Goal: Task Accomplishment & Management: Manage account settings

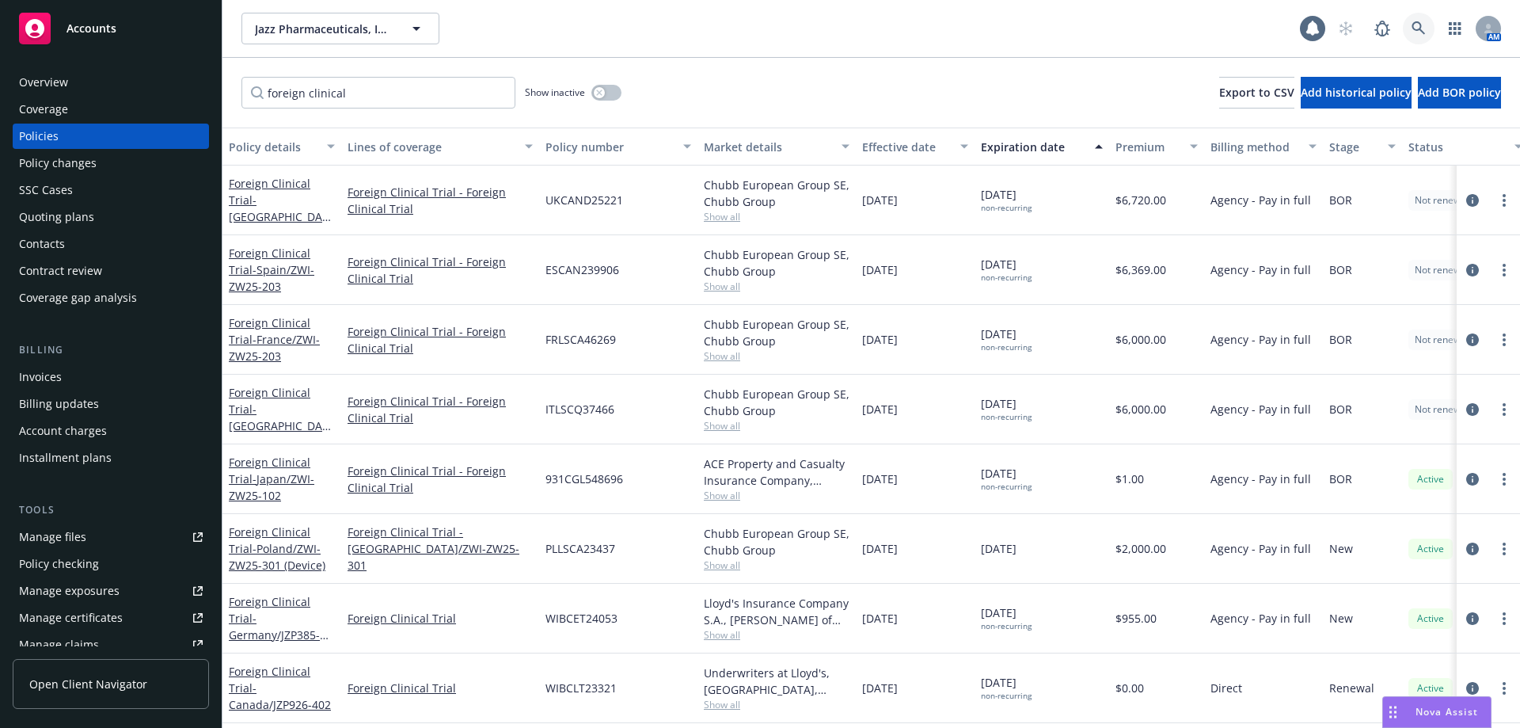
click at [1409, 18] on link at bounding box center [1419, 29] width 32 height 32
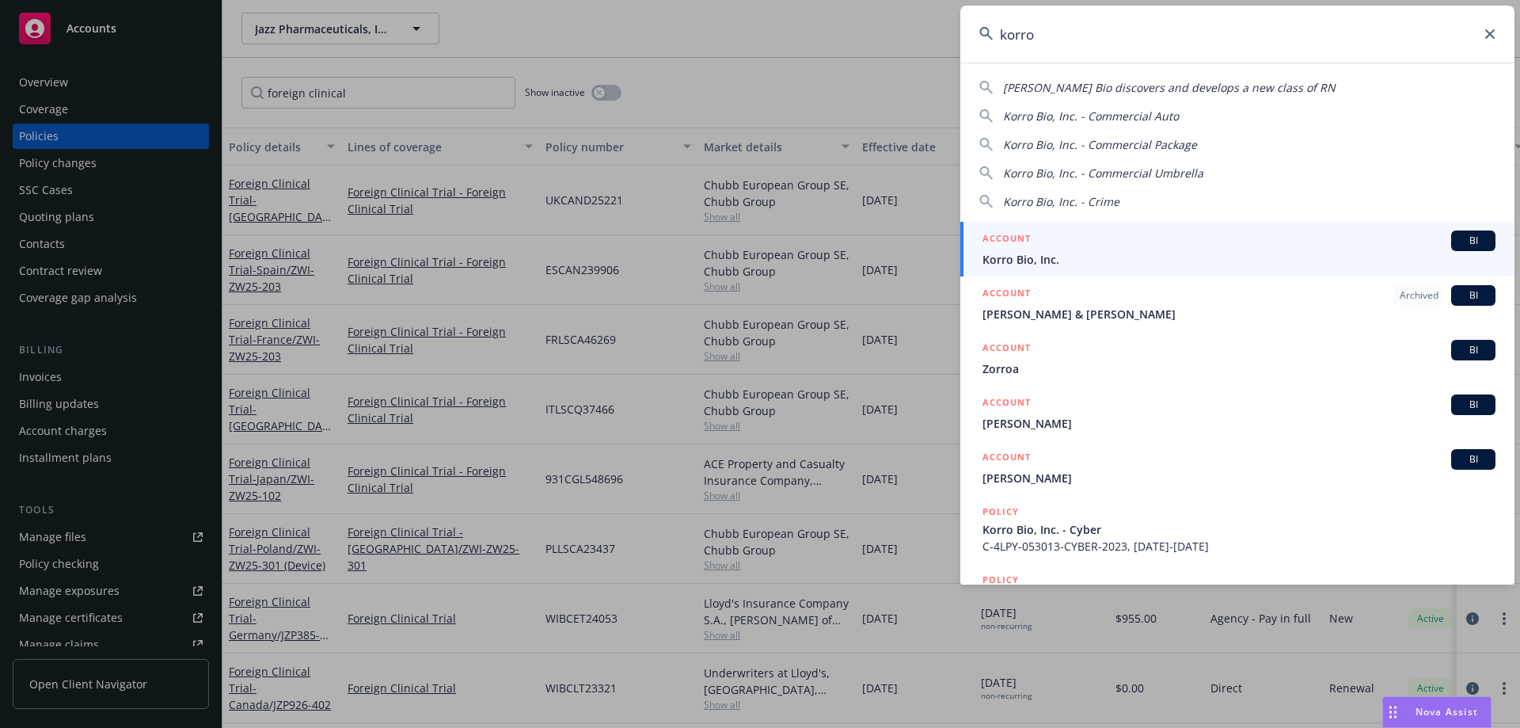
type input "korro"
click at [1078, 252] on span "Korro Bio, Inc." at bounding box center [1239, 259] width 513 height 17
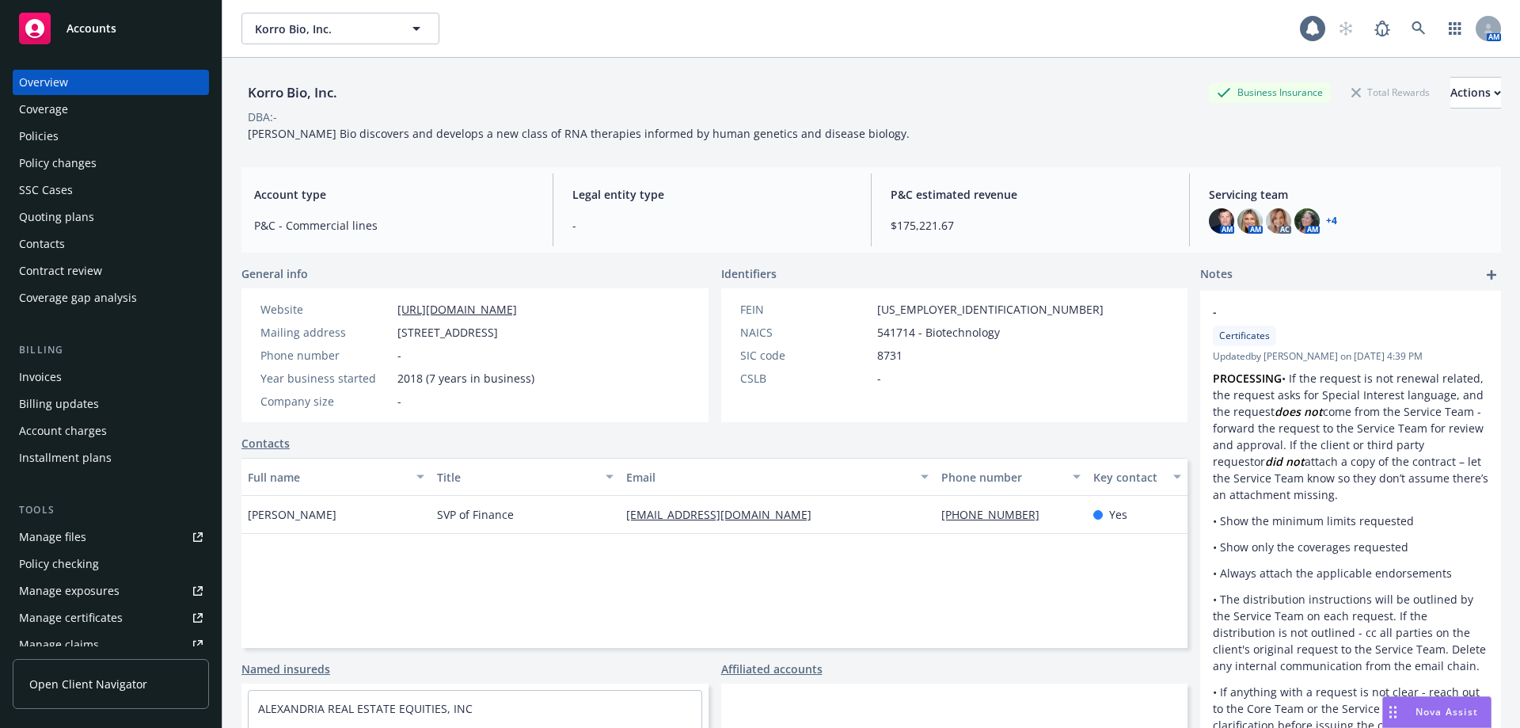
click at [65, 138] on div "Policies" at bounding box center [111, 136] width 184 height 25
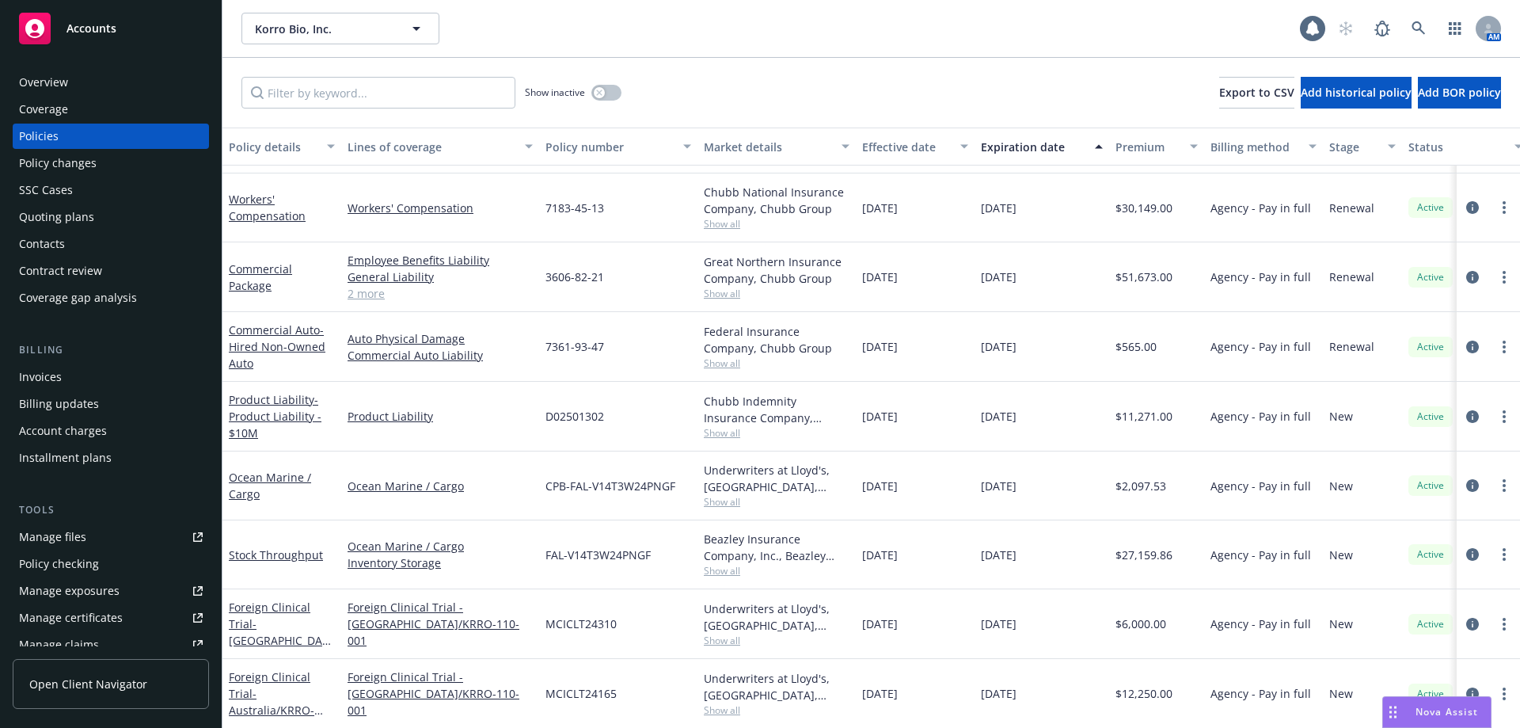
scroll to position [1024, 0]
click at [275, 546] on link "Stock Throughput" at bounding box center [276, 553] width 94 height 15
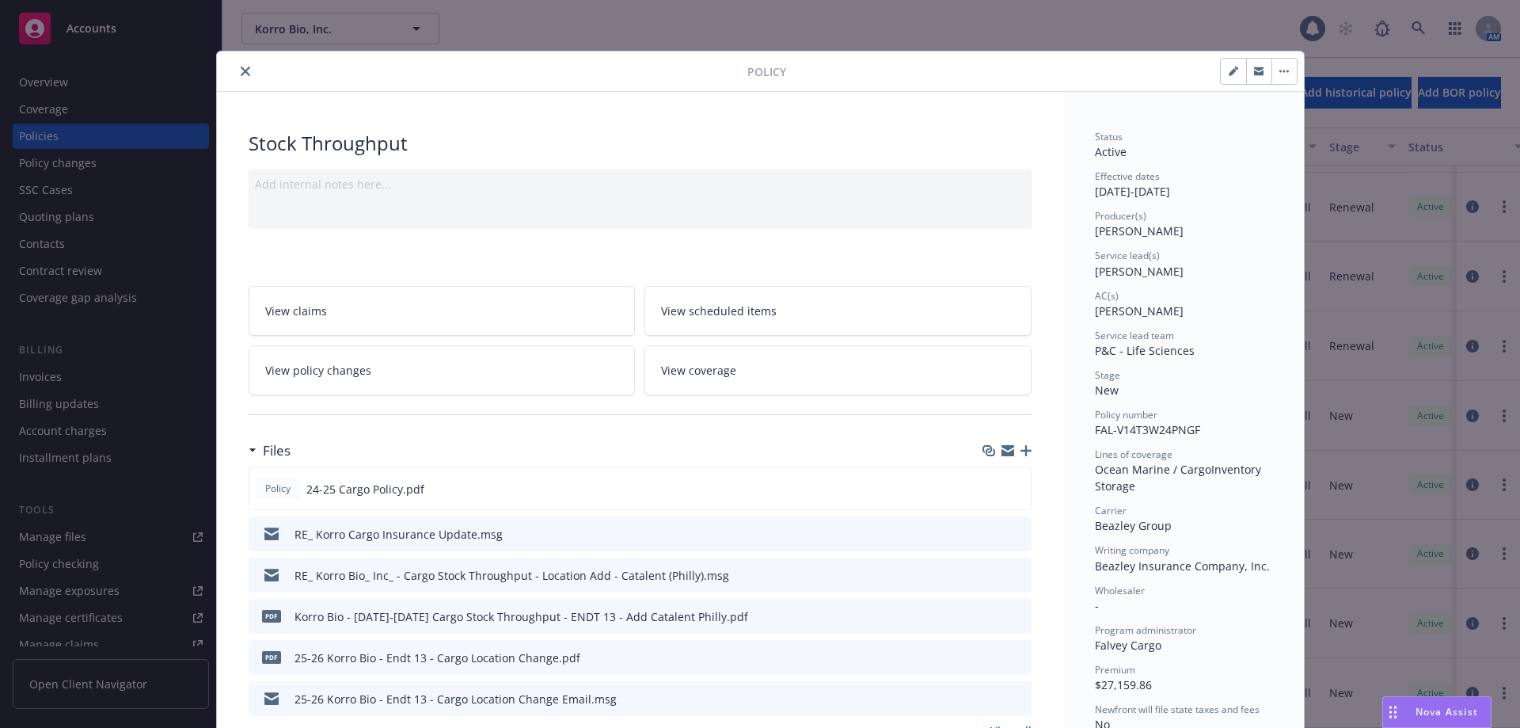
click at [241, 70] on icon "close" at bounding box center [246, 72] width 10 height 10
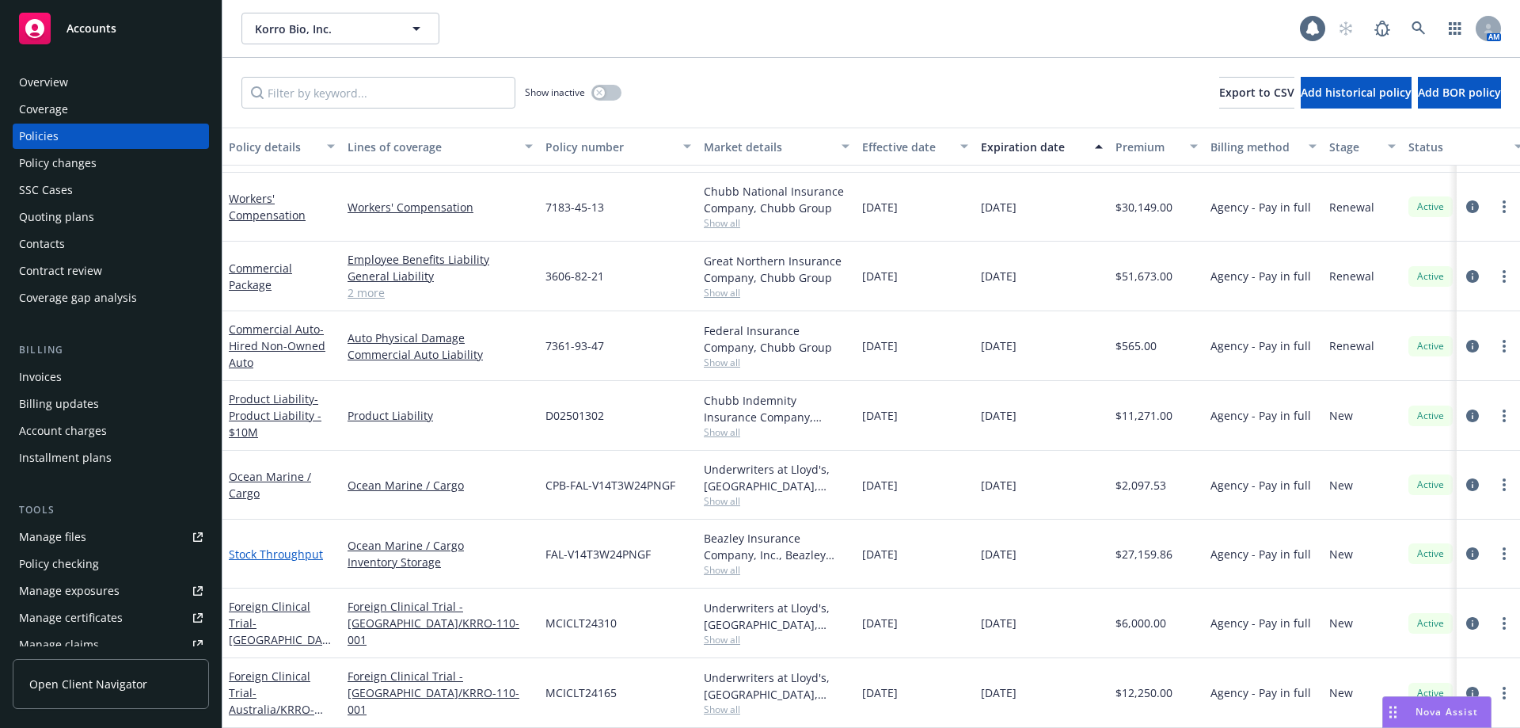
click at [272, 546] on link "Stock Throughput" at bounding box center [276, 553] width 94 height 15
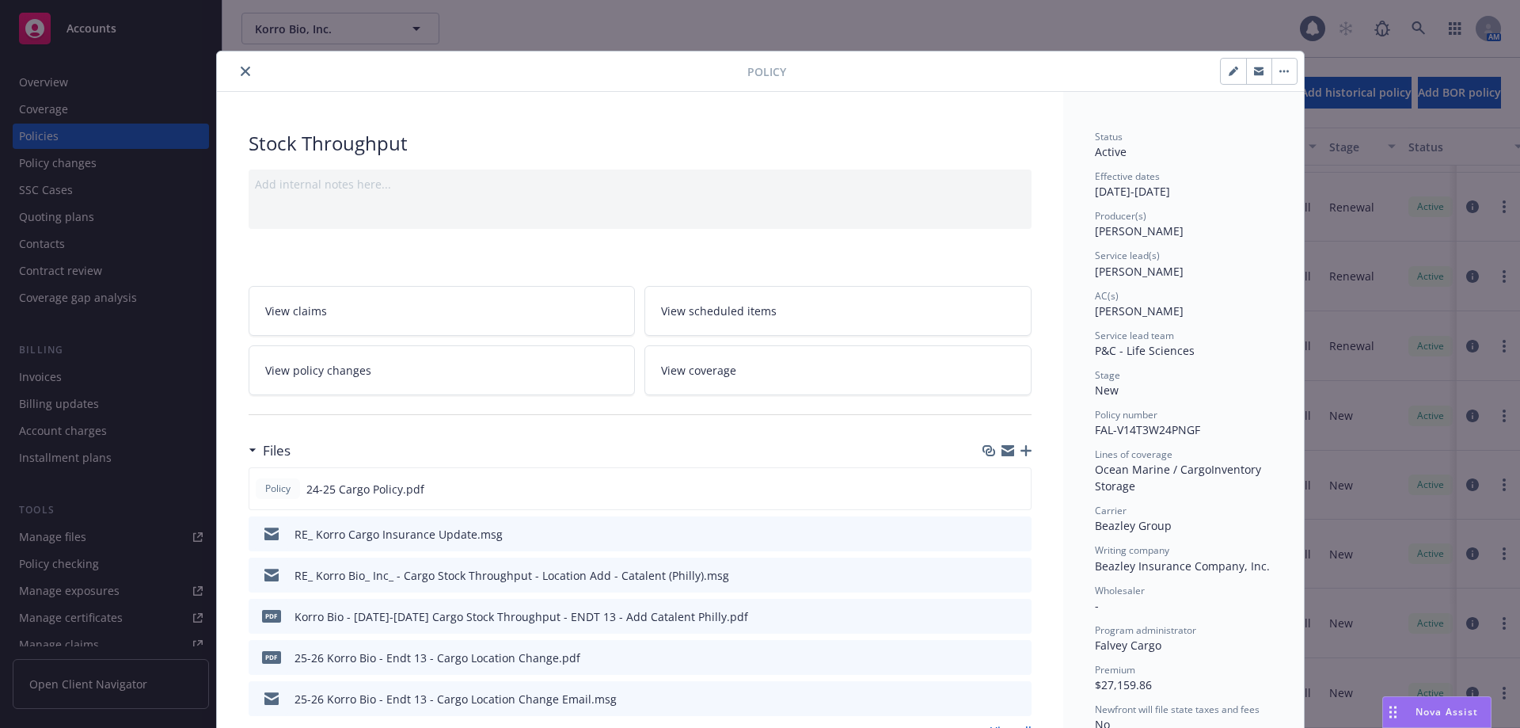
scroll to position [48, 0]
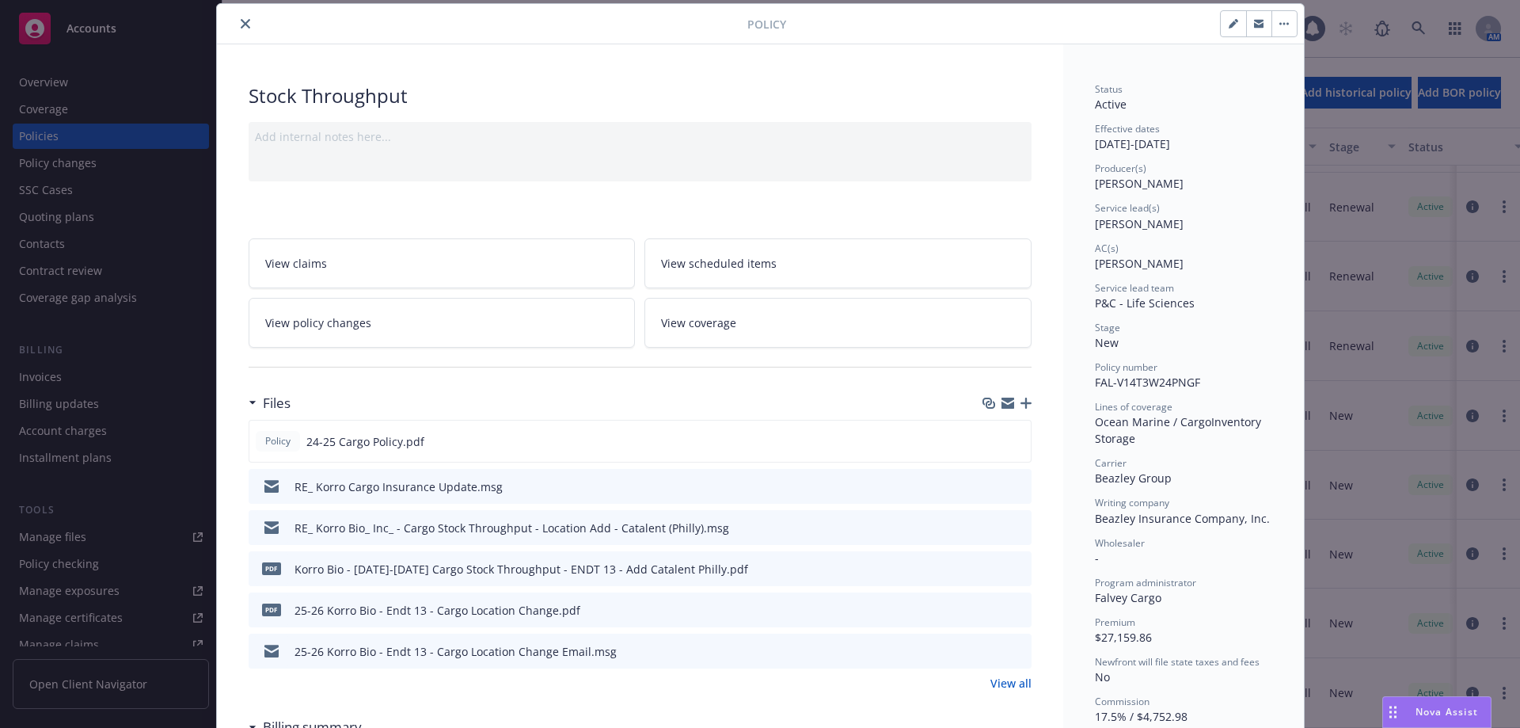
click at [241, 24] on icon "close" at bounding box center [246, 24] width 10 height 10
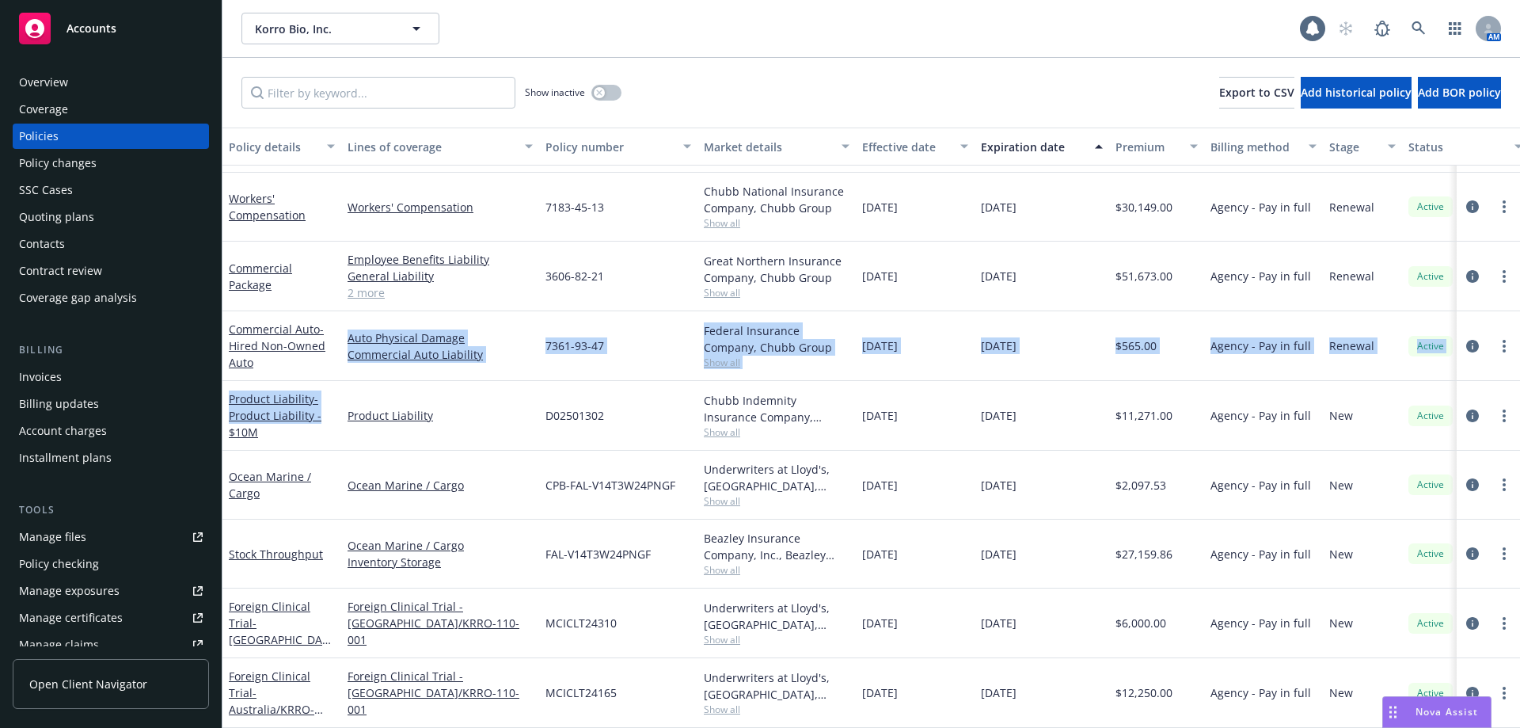
drag, startPoint x: 338, startPoint y: 409, endPoint x: 321, endPoint y: 419, distance: 19.6
click at [334, 412] on div "Show inactive Export to CSV Add historical policy Add BOR policy Policy details…" at bounding box center [871, 393] width 1298 height 670
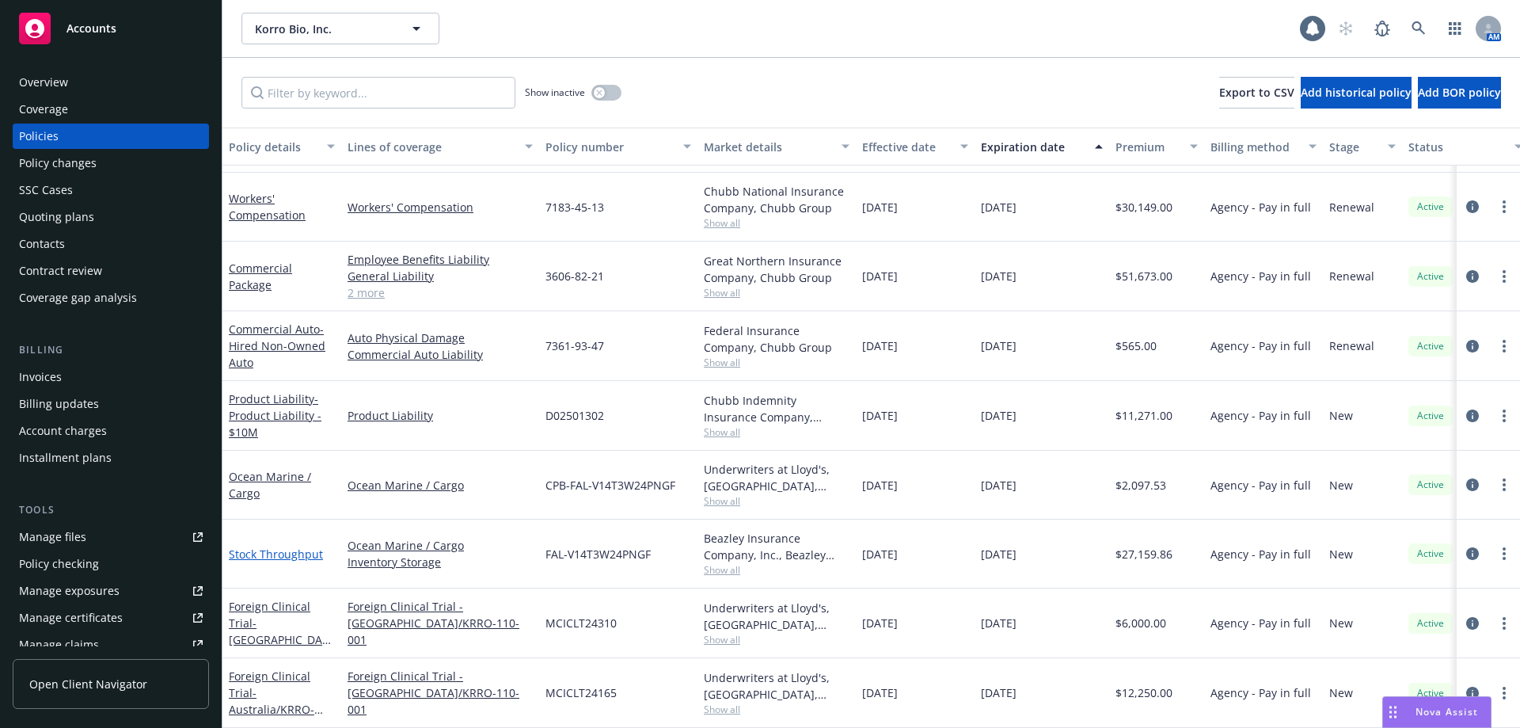
click at [297, 546] on link "Stock Throughput" at bounding box center [276, 553] width 94 height 15
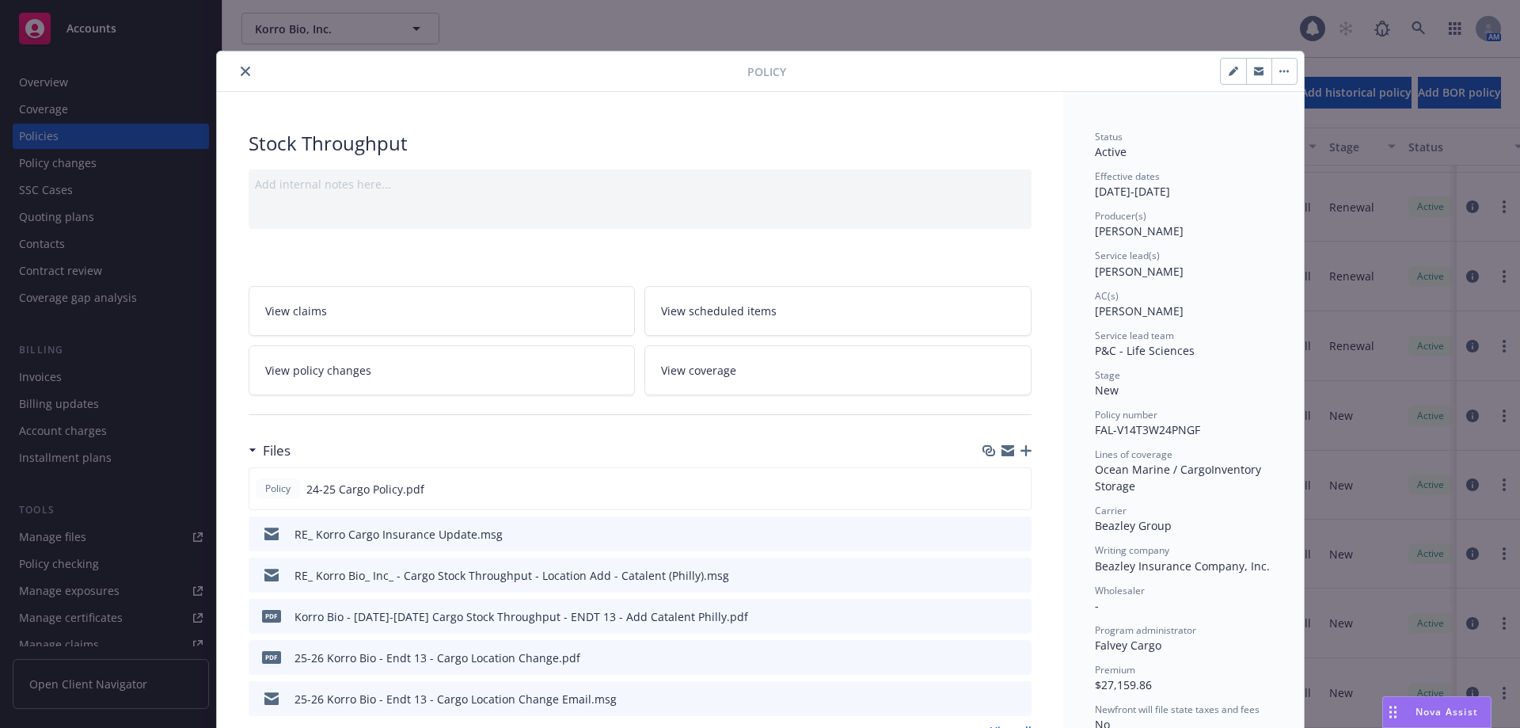
click at [244, 70] on button "close" at bounding box center [245, 71] width 19 height 19
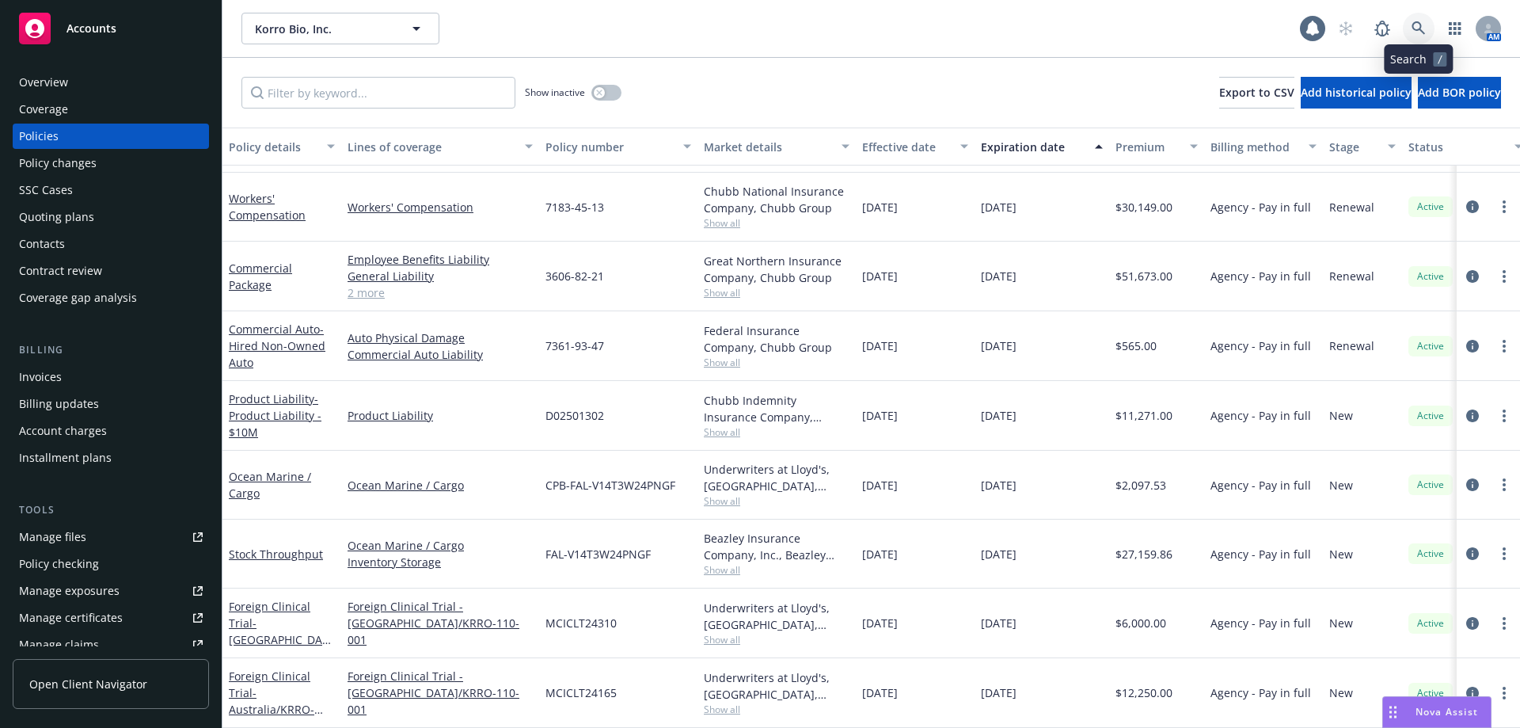
click at [1424, 26] on icon at bounding box center [1419, 28] width 14 height 14
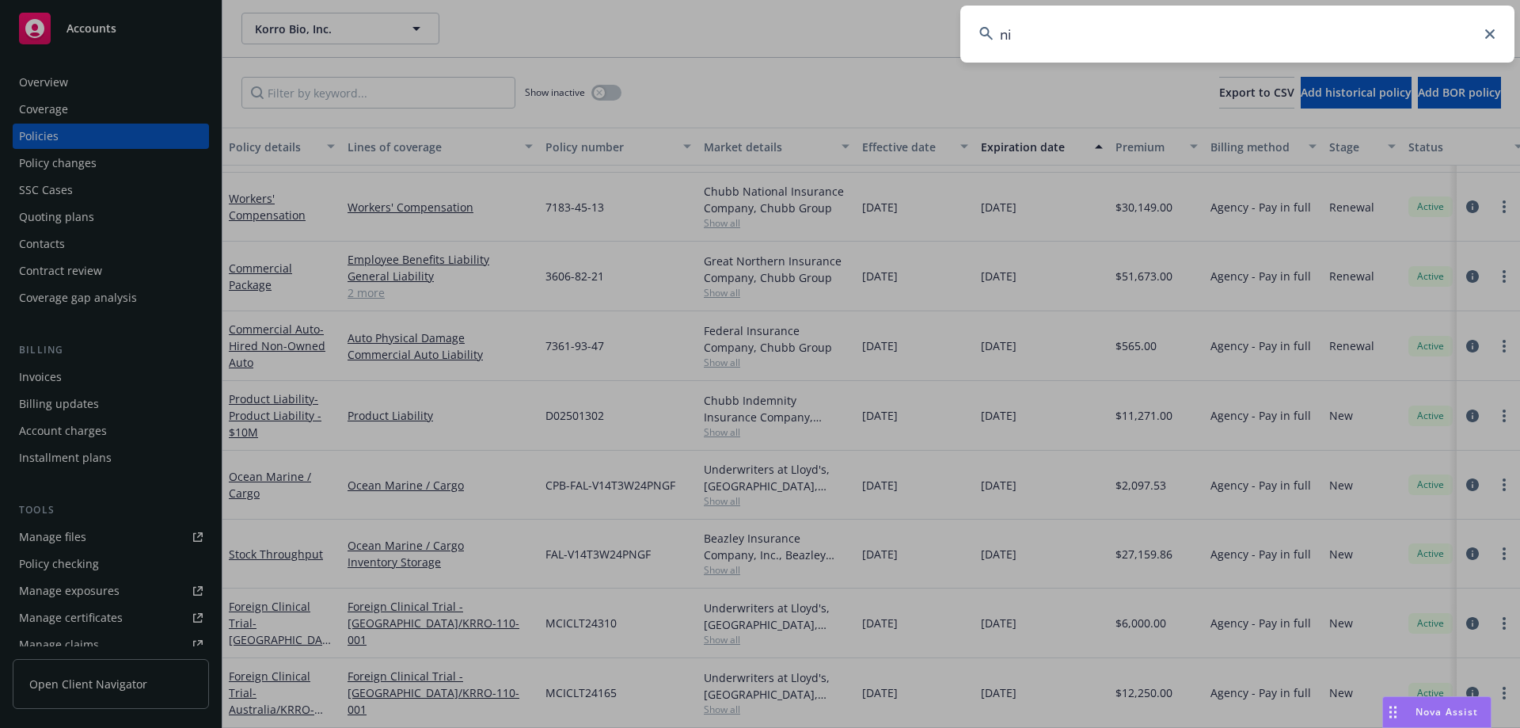
type input "n"
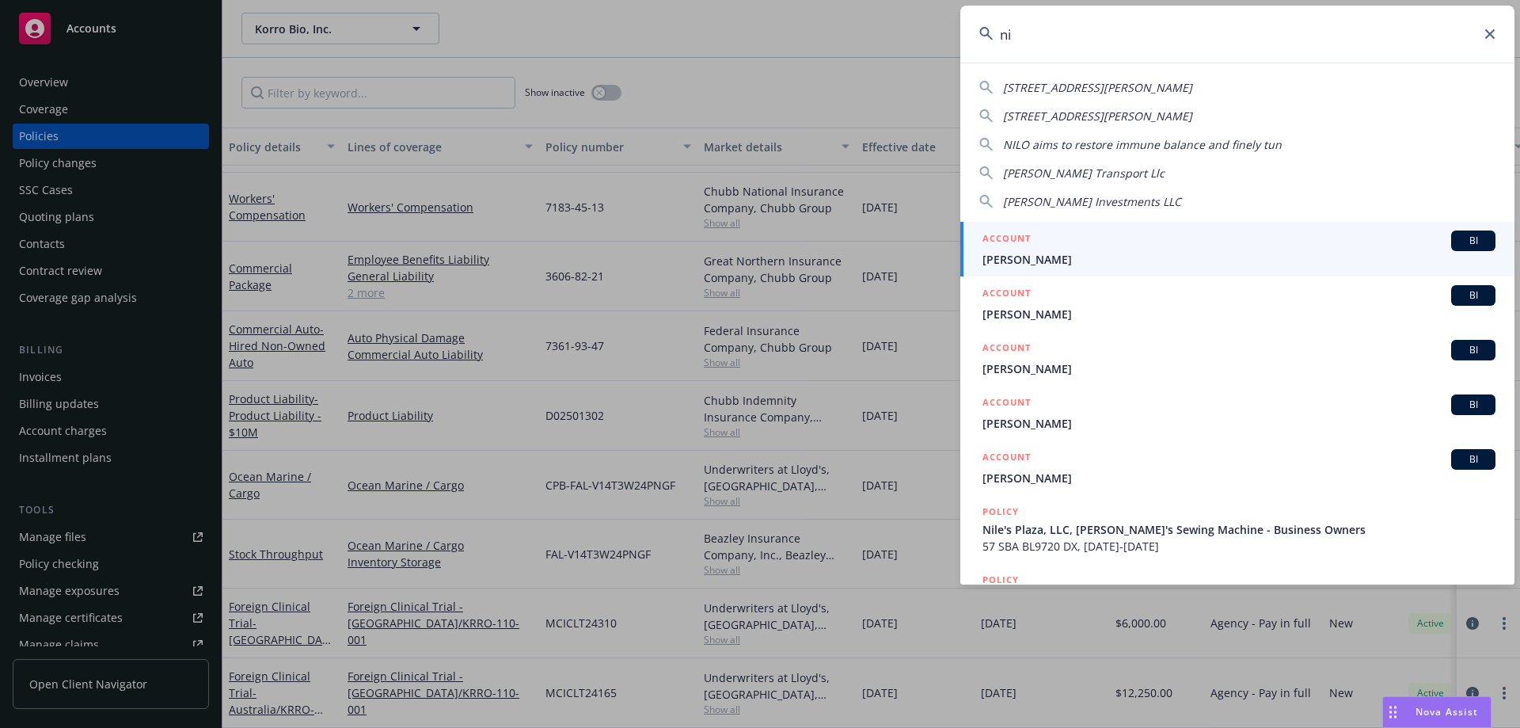
type input "n"
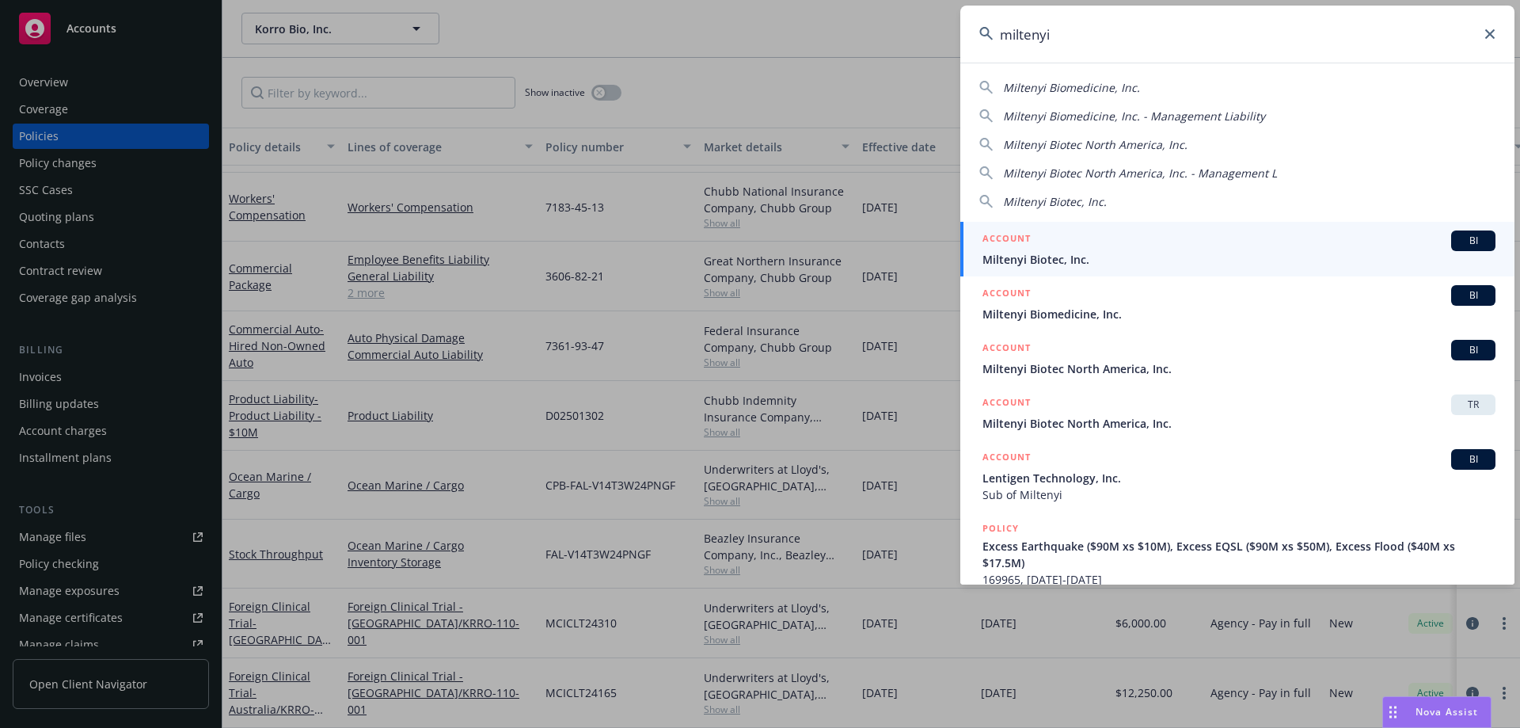
type input "miltenyi"
click at [1063, 241] on div "ACCOUNT BI" at bounding box center [1239, 240] width 513 height 21
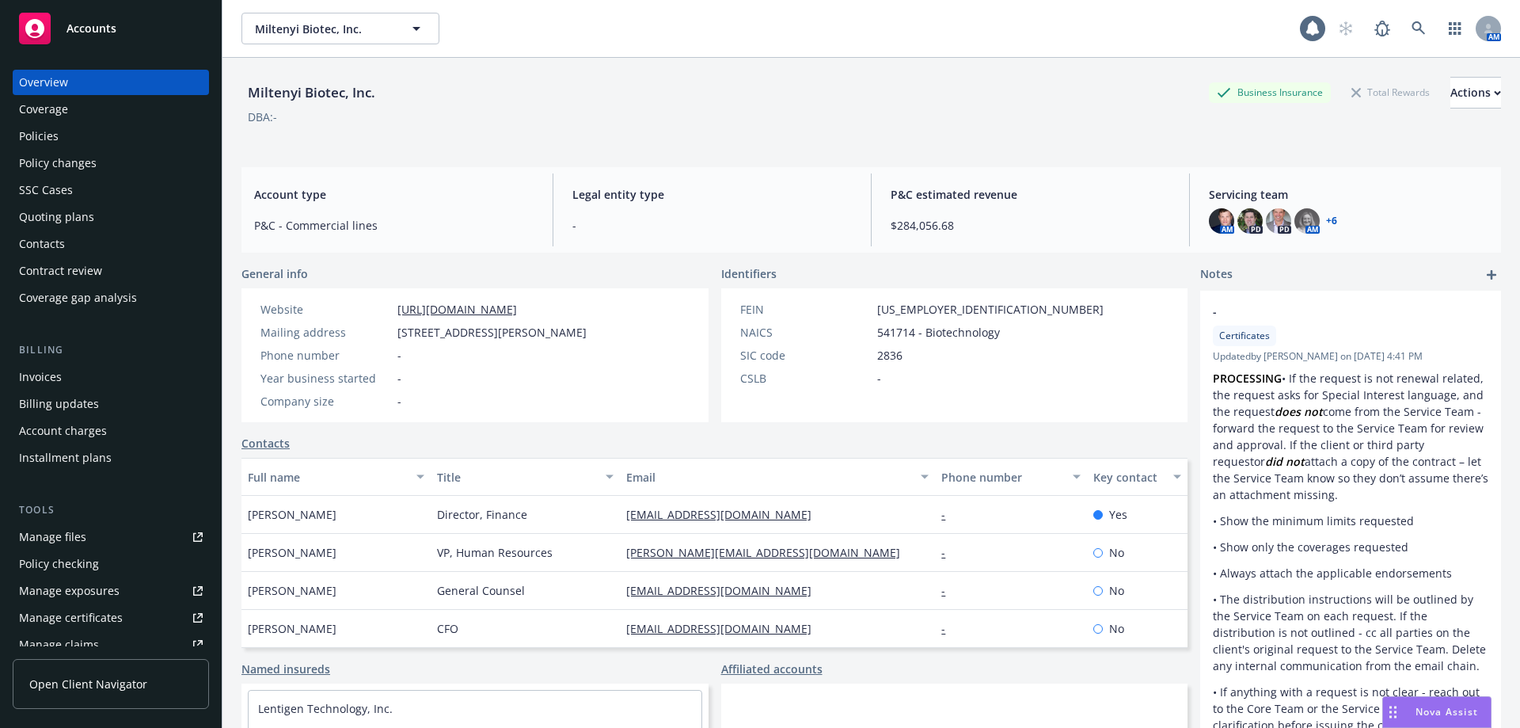
click at [142, 146] on div "Policies" at bounding box center [111, 136] width 184 height 25
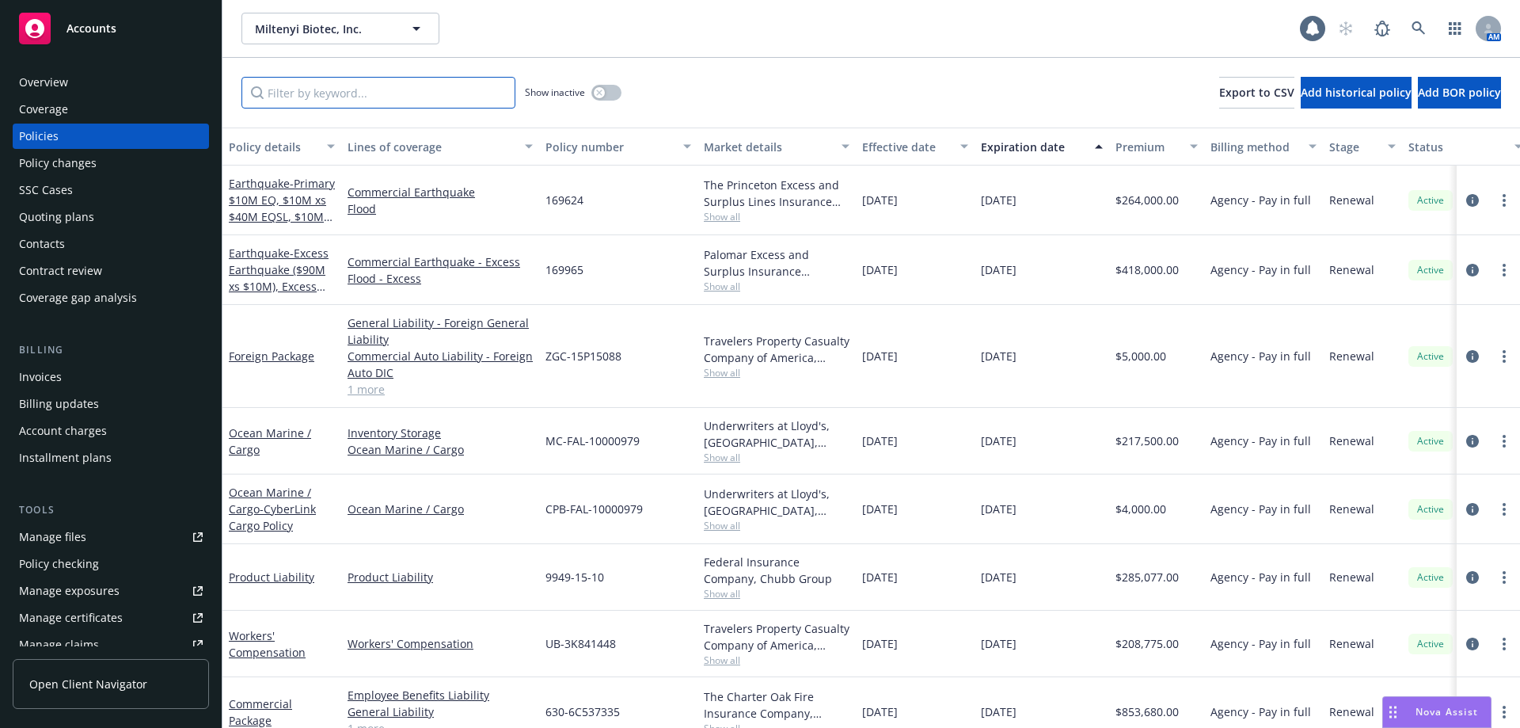
click at [302, 88] on input "Filter by keyword..." at bounding box center [379, 93] width 274 height 32
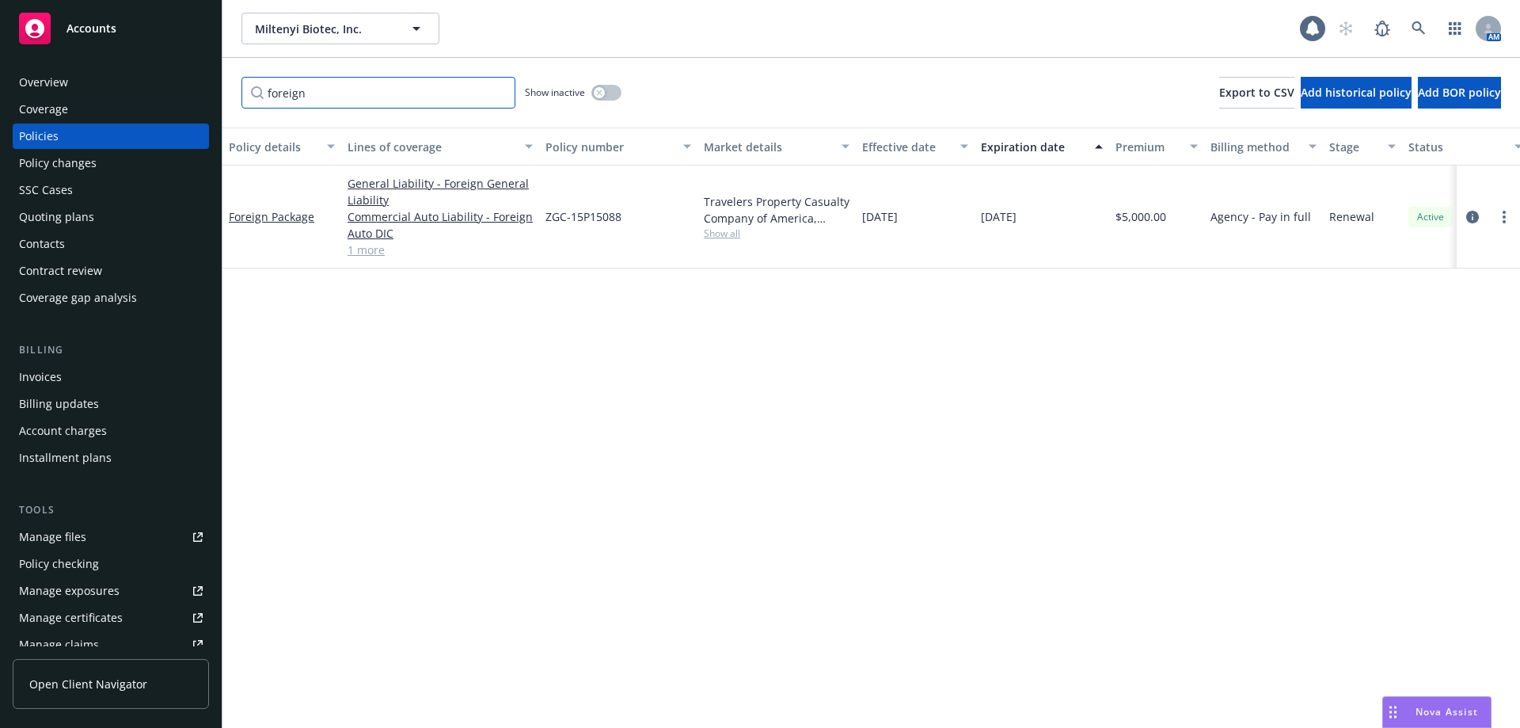
type input "foreign"
drag, startPoint x: 632, startPoint y: 213, endPoint x: 548, endPoint y: 216, distance: 84.0
click at [548, 216] on div "ZGC-15P15088" at bounding box center [618, 216] width 158 height 103
copy span "ZGC-15P15088"
click at [1411, 21] on link at bounding box center [1419, 29] width 32 height 32
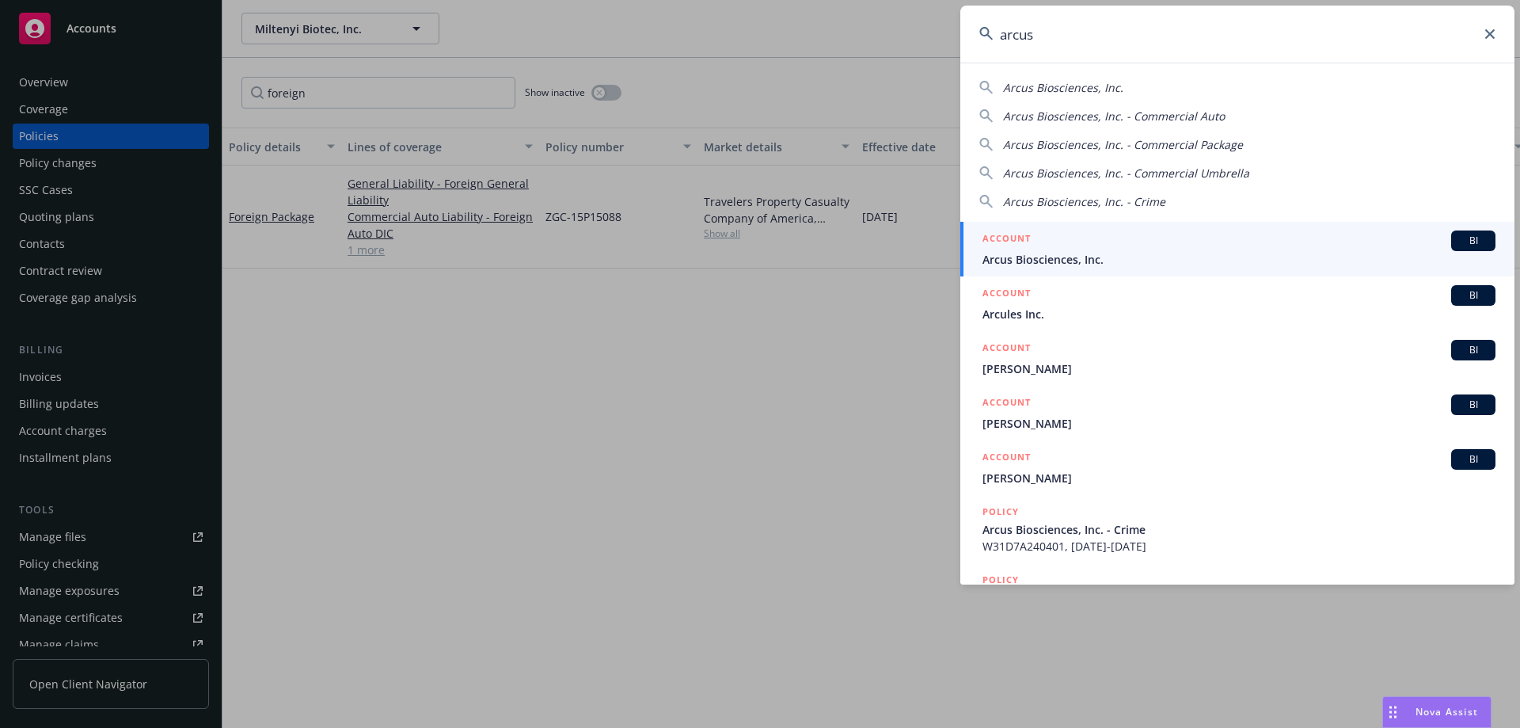
type input "arcus"
click at [1182, 238] on div "ACCOUNT BI" at bounding box center [1239, 240] width 513 height 21
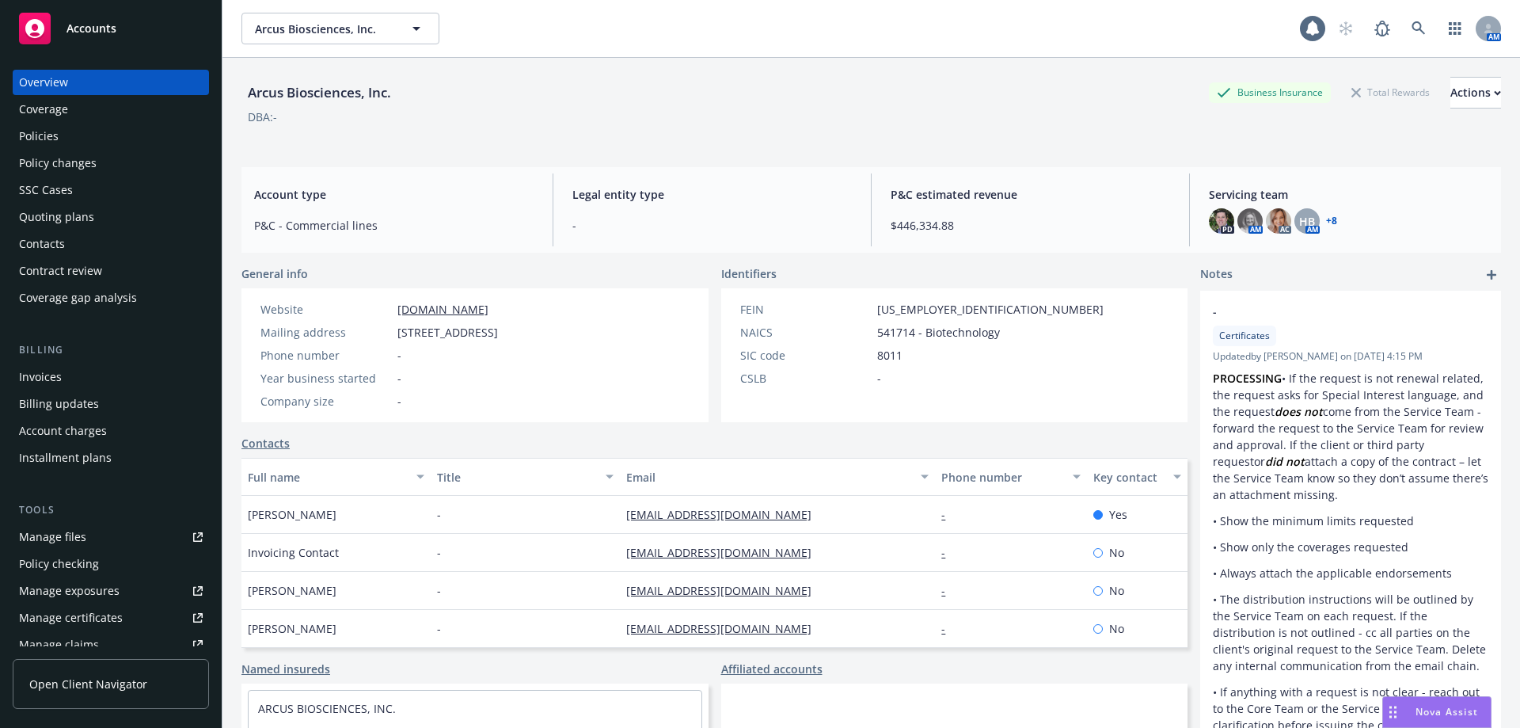
click at [54, 125] on div "Policies" at bounding box center [39, 136] width 40 height 25
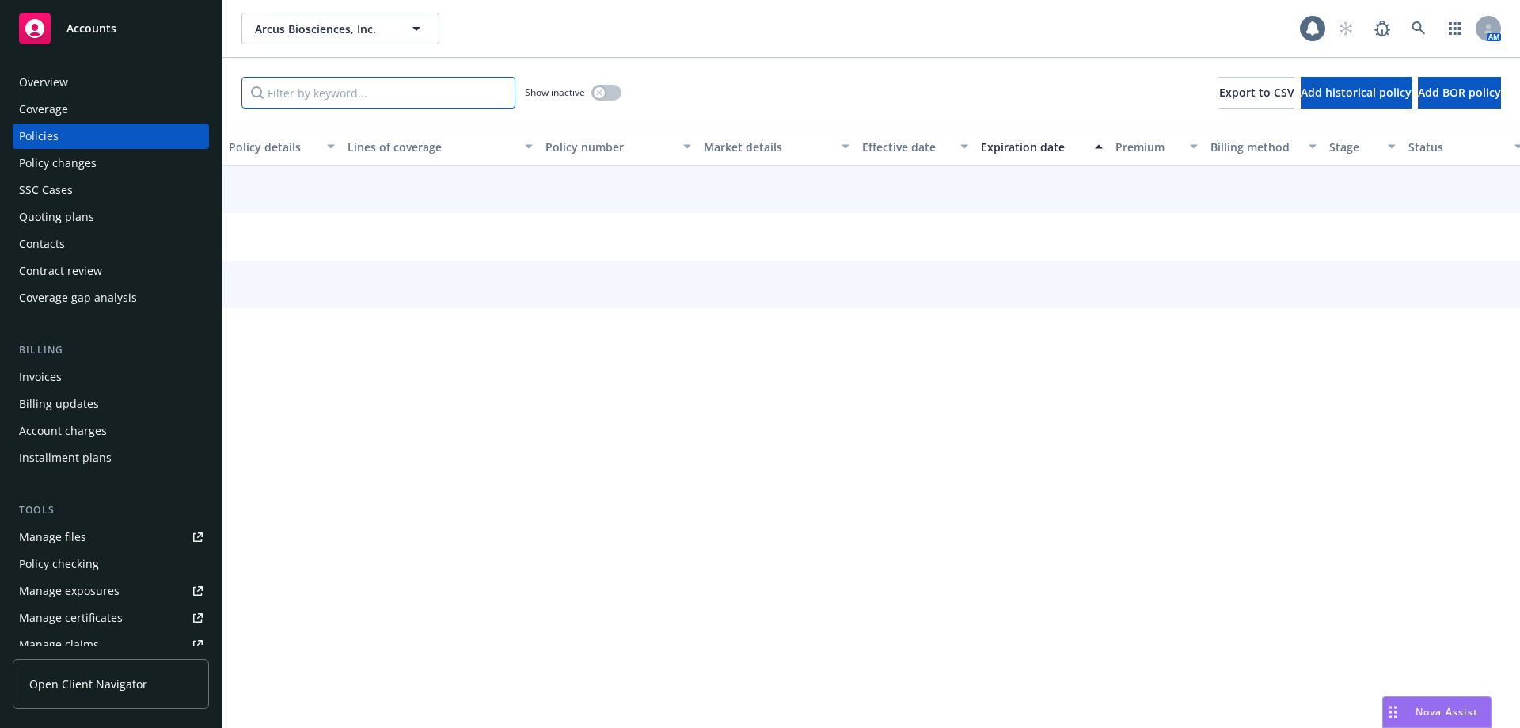
click at [302, 99] on input "Filter by keyword..." at bounding box center [379, 93] width 274 height 32
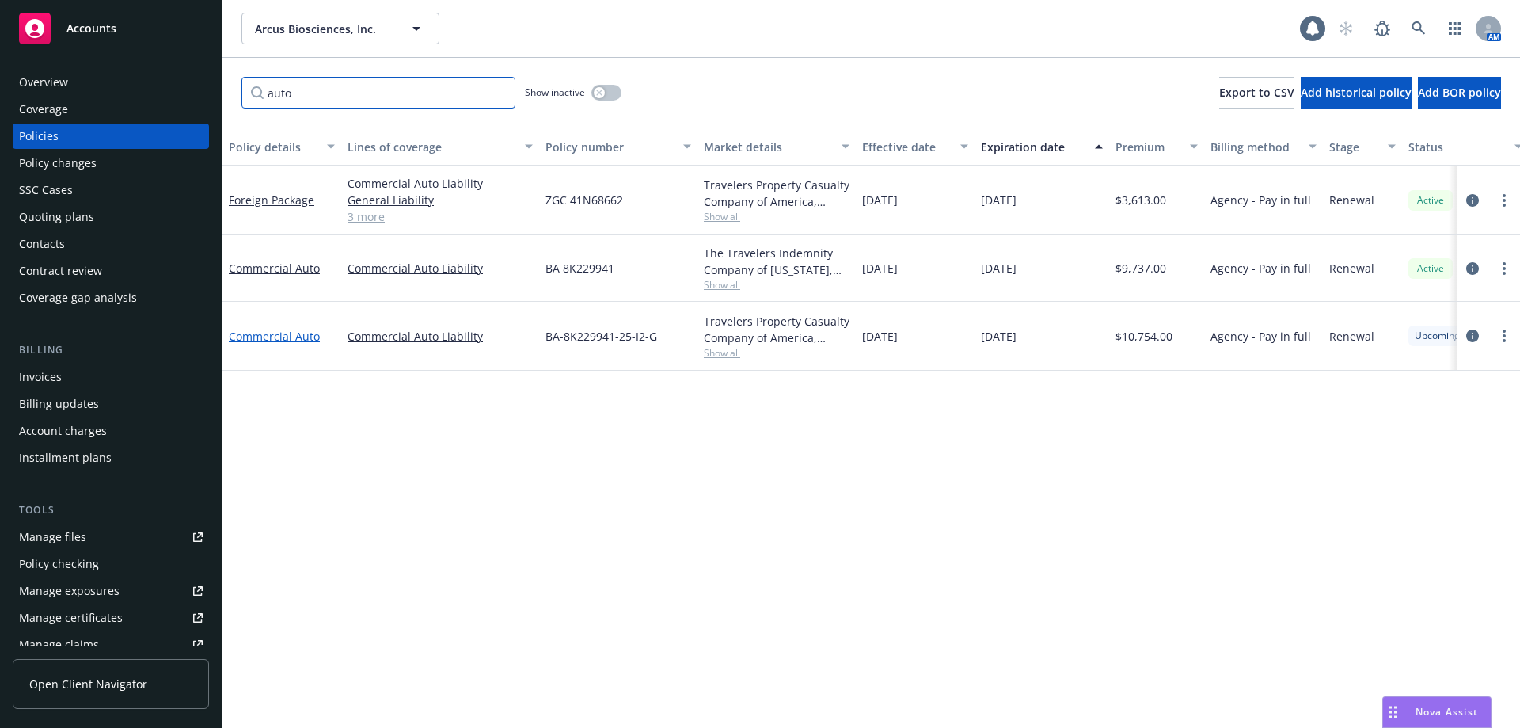
type input "auto"
click at [292, 338] on link "Commercial Auto" at bounding box center [274, 336] width 91 height 15
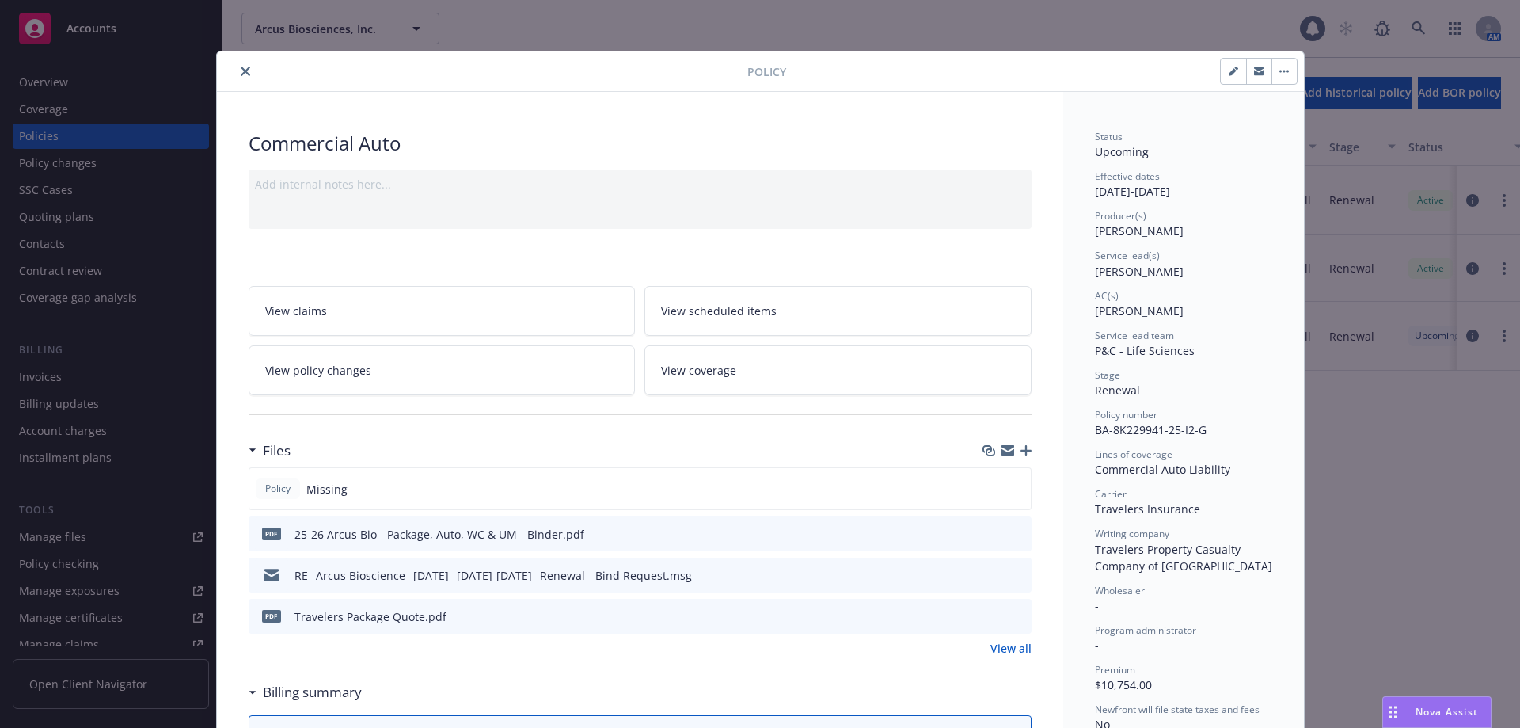
click at [704, 365] on span "View coverage" at bounding box center [698, 370] width 75 height 17
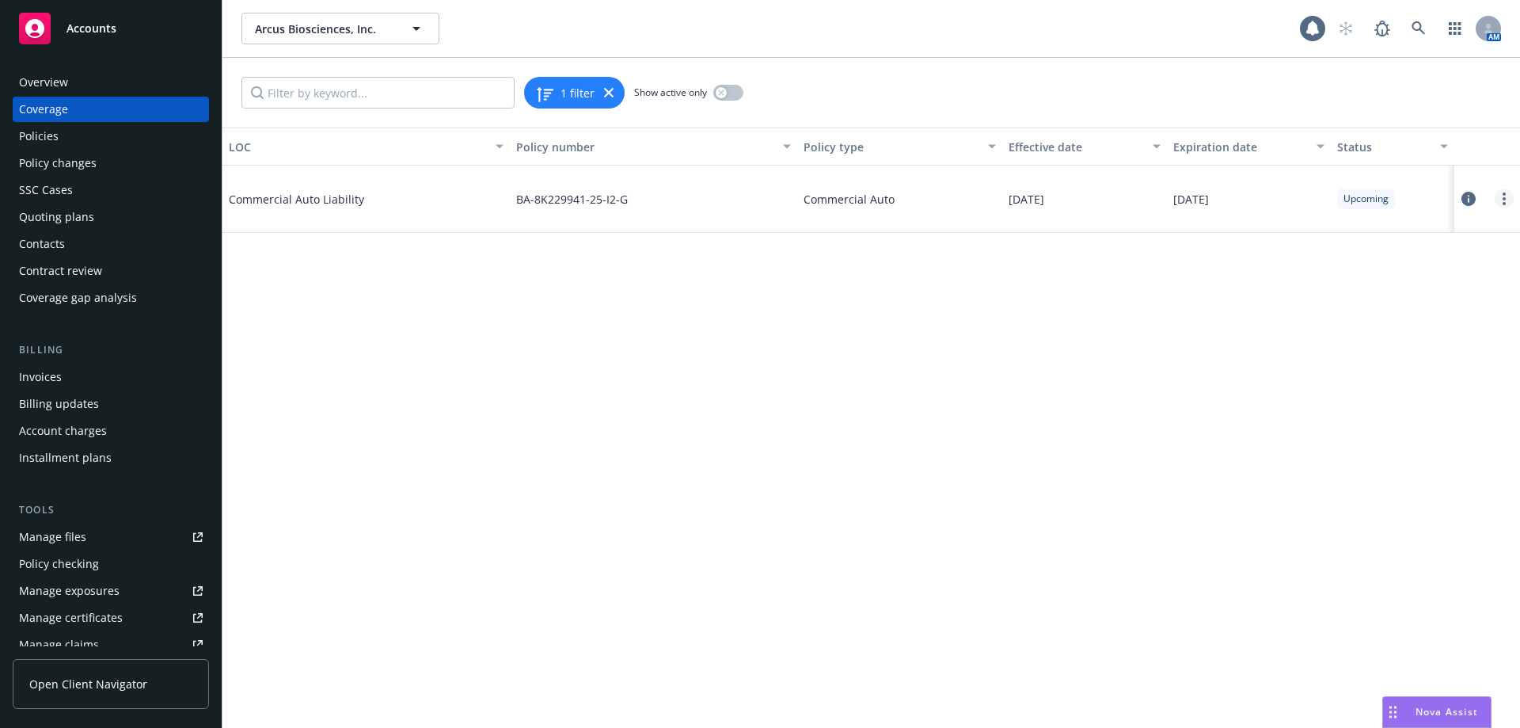
click at [1508, 200] on link "more" at bounding box center [1504, 198] width 19 height 19
click at [1377, 229] on link "Edit coverage" at bounding box center [1409, 231] width 208 height 32
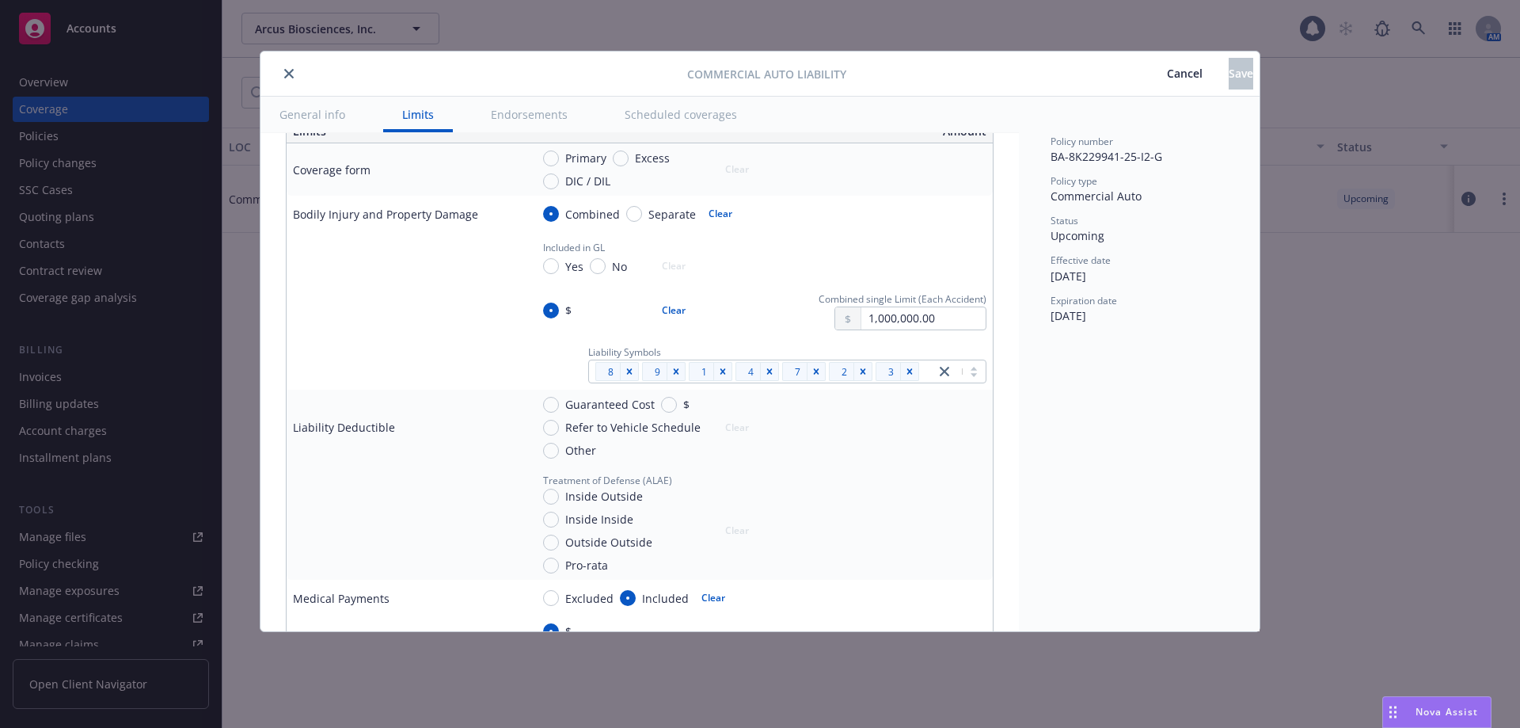
scroll to position [409, 0]
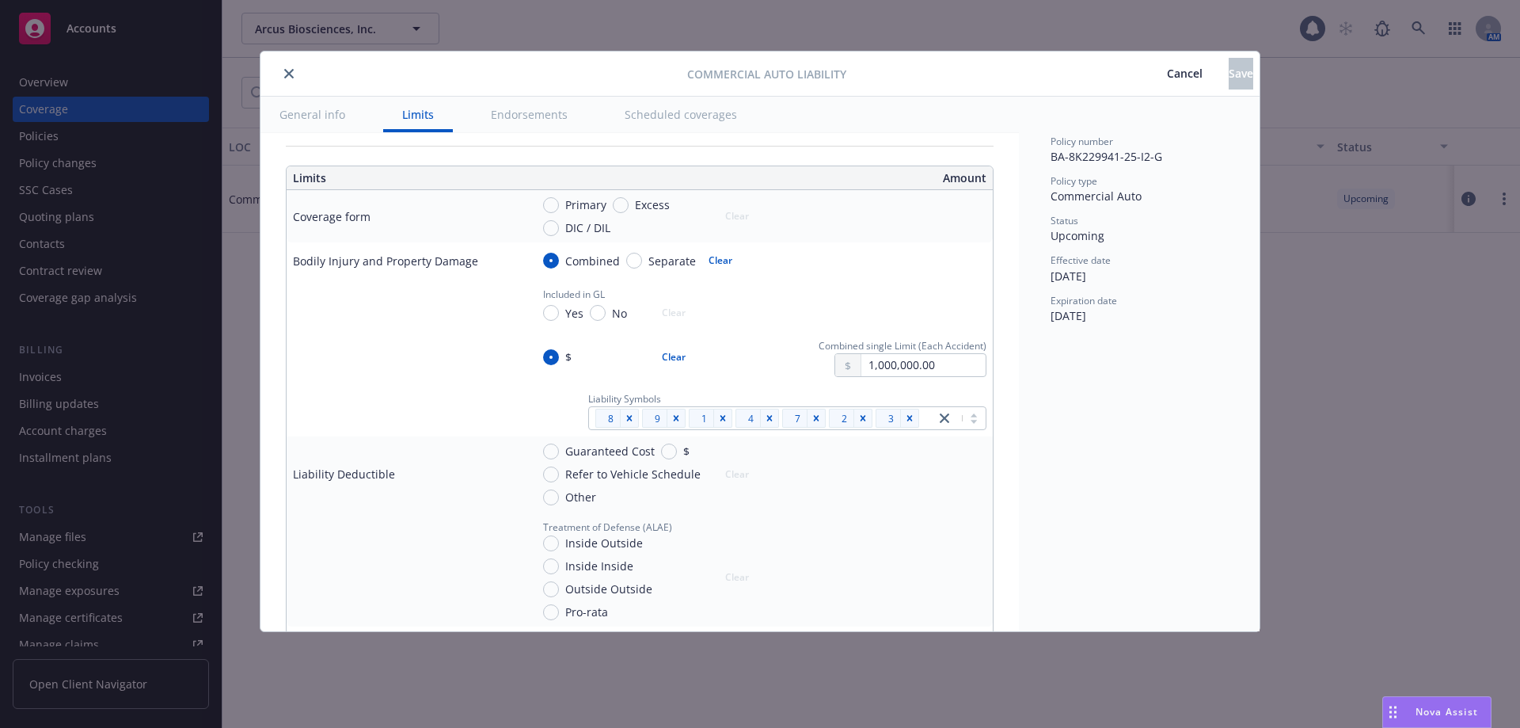
click at [1167, 75] on span "Cancel" at bounding box center [1185, 73] width 36 height 15
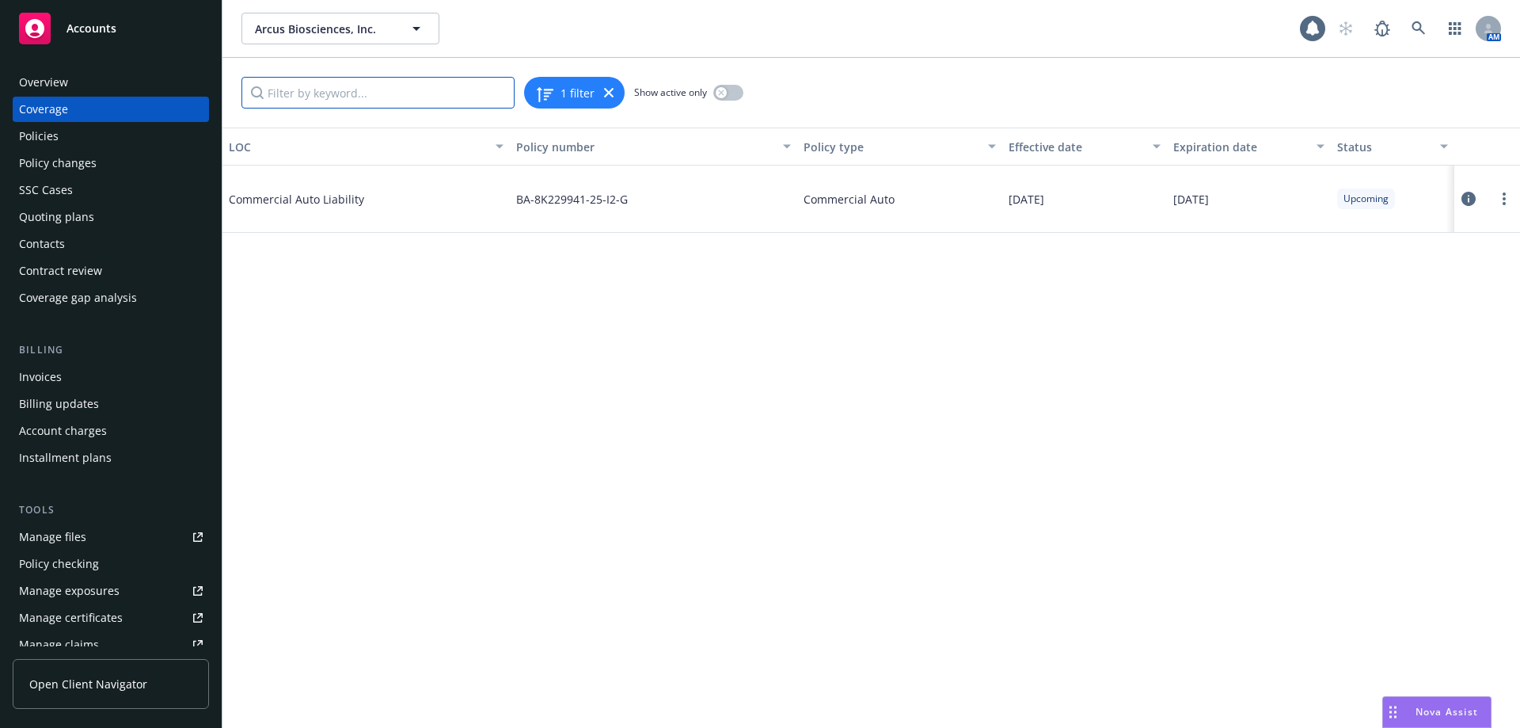
click at [307, 93] on input "Filter by keyword..." at bounding box center [378, 93] width 273 height 32
click at [115, 90] on div "Overview" at bounding box center [111, 82] width 184 height 25
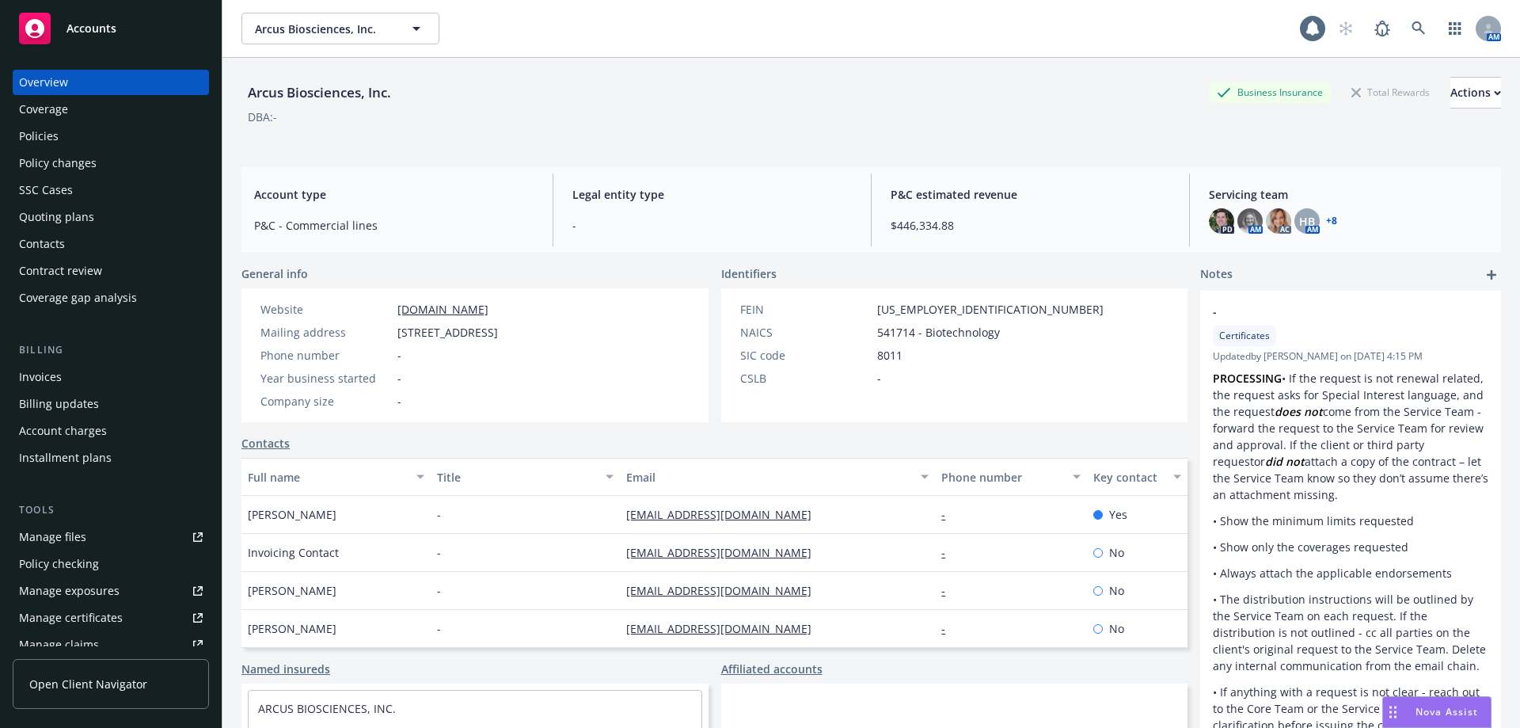
click at [82, 112] on div "Coverage" at bounding box center [111, 109] width 184 height 25
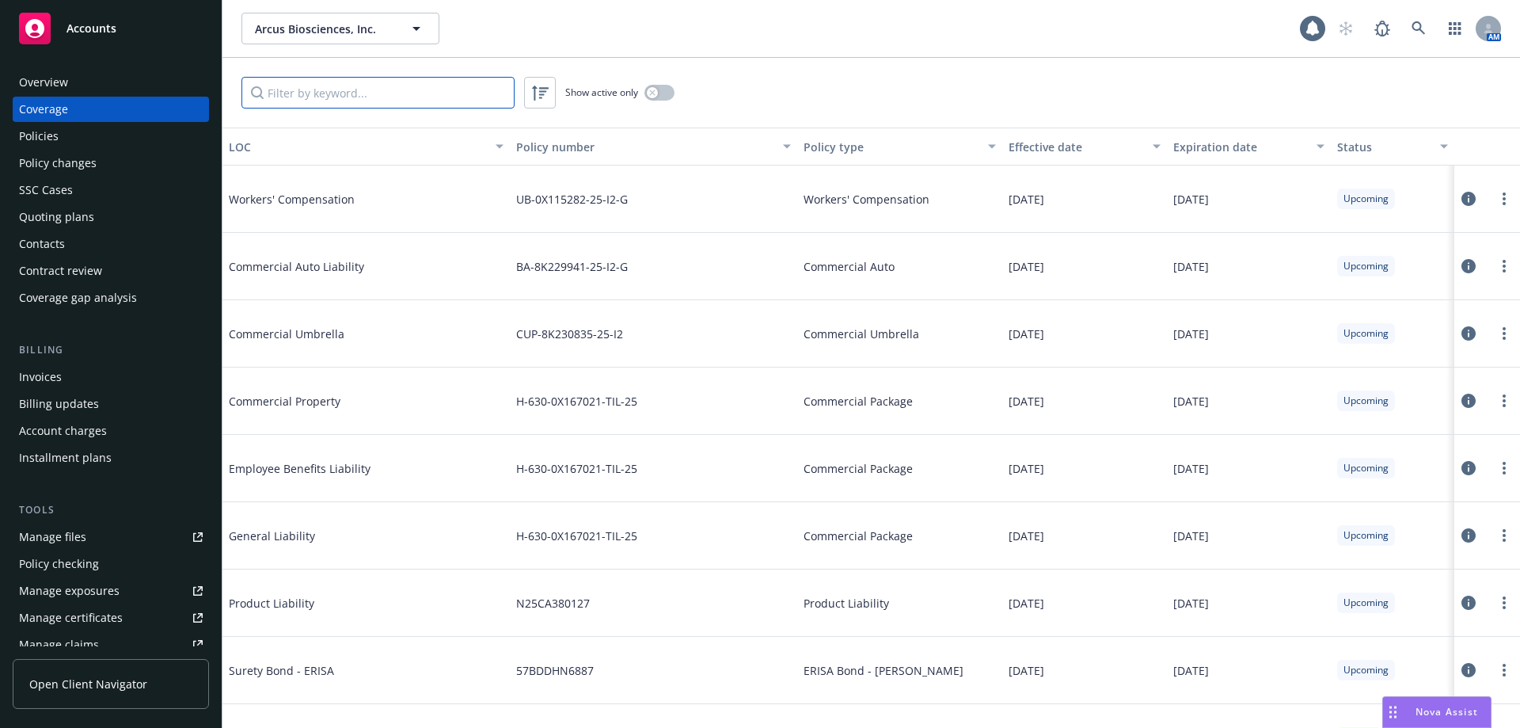
click at [285, 94] on input "Filter by keyword..." at bounding box center [378, 93] width 273 height 32
click at [41, 140] on div "Policies" at bounding box center [39, 136] width 40 height 25
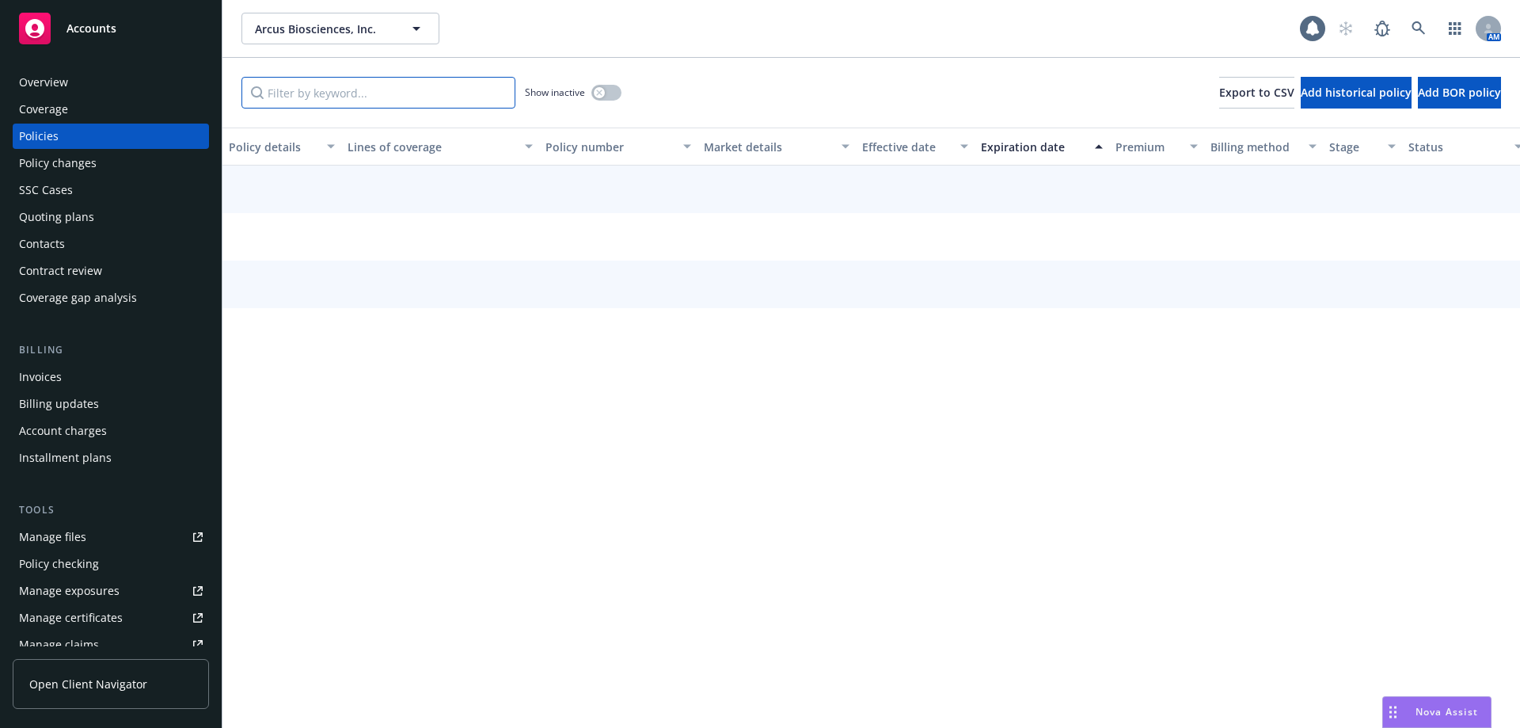
click at [313, 96] on input "Filter by keyword..." at bounding box center [379, 93] width 274 height 32
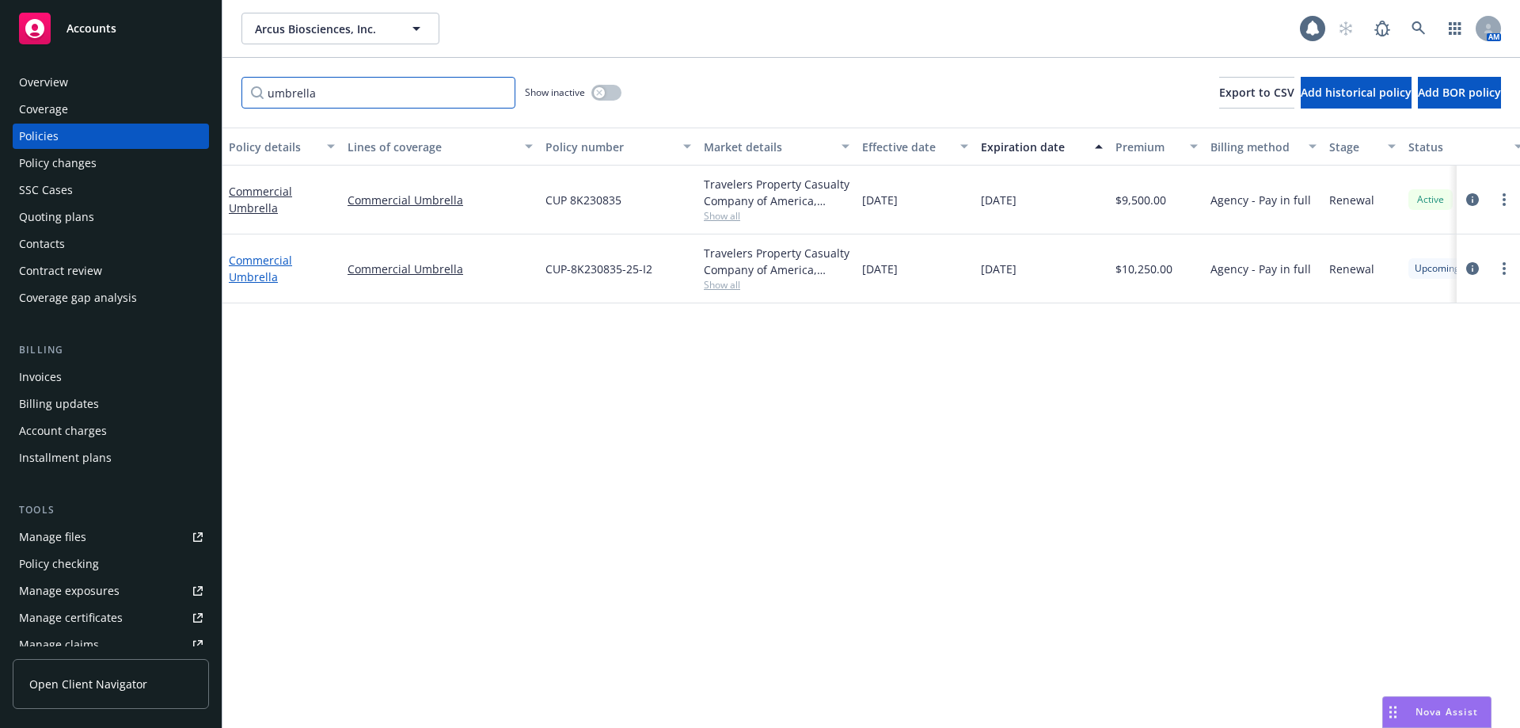
type input "umbrella"
click at [280, 260] on link "Commercial Umbrella" at bounding box center [260, 269] width 63 height 32
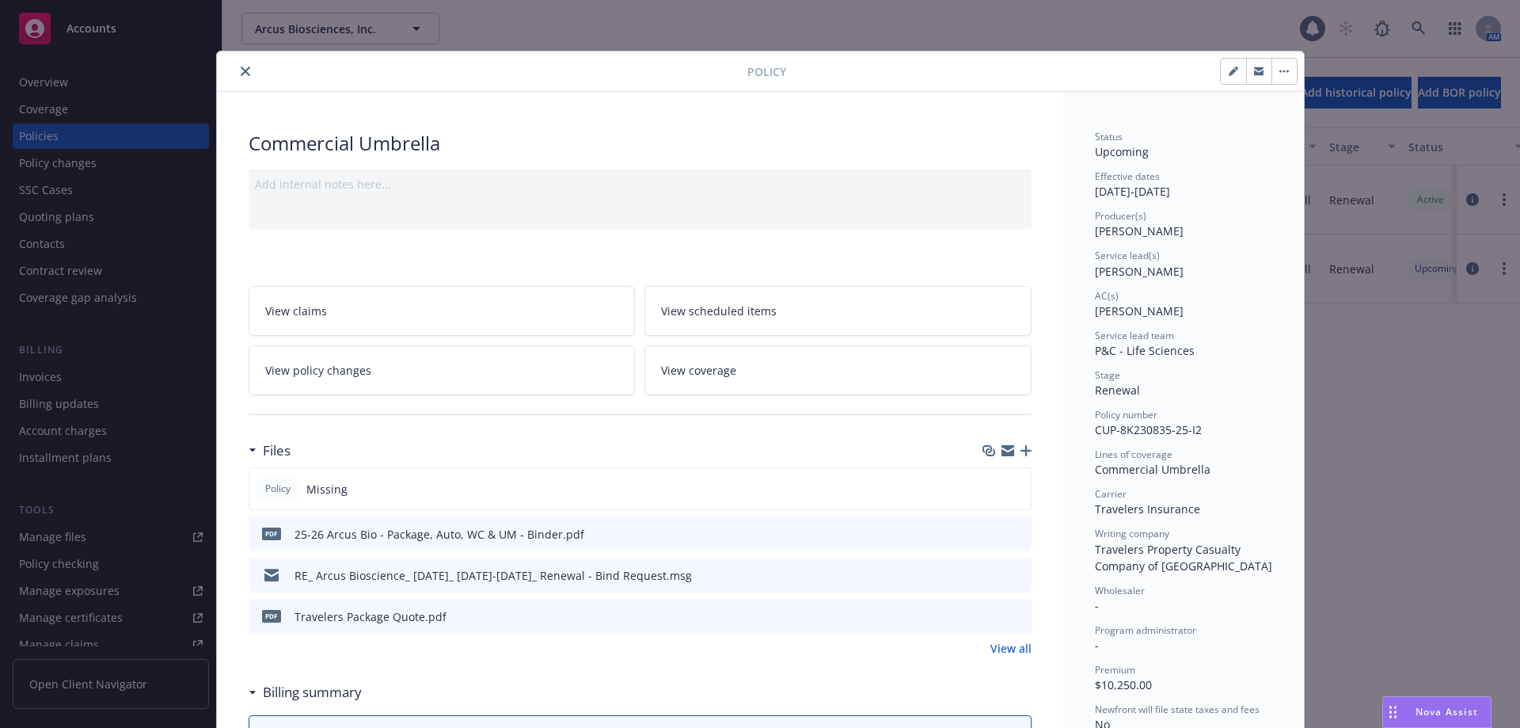
click at [764, 367] on link "View coverage" at bounding box center [838, 370] width 387 height 50
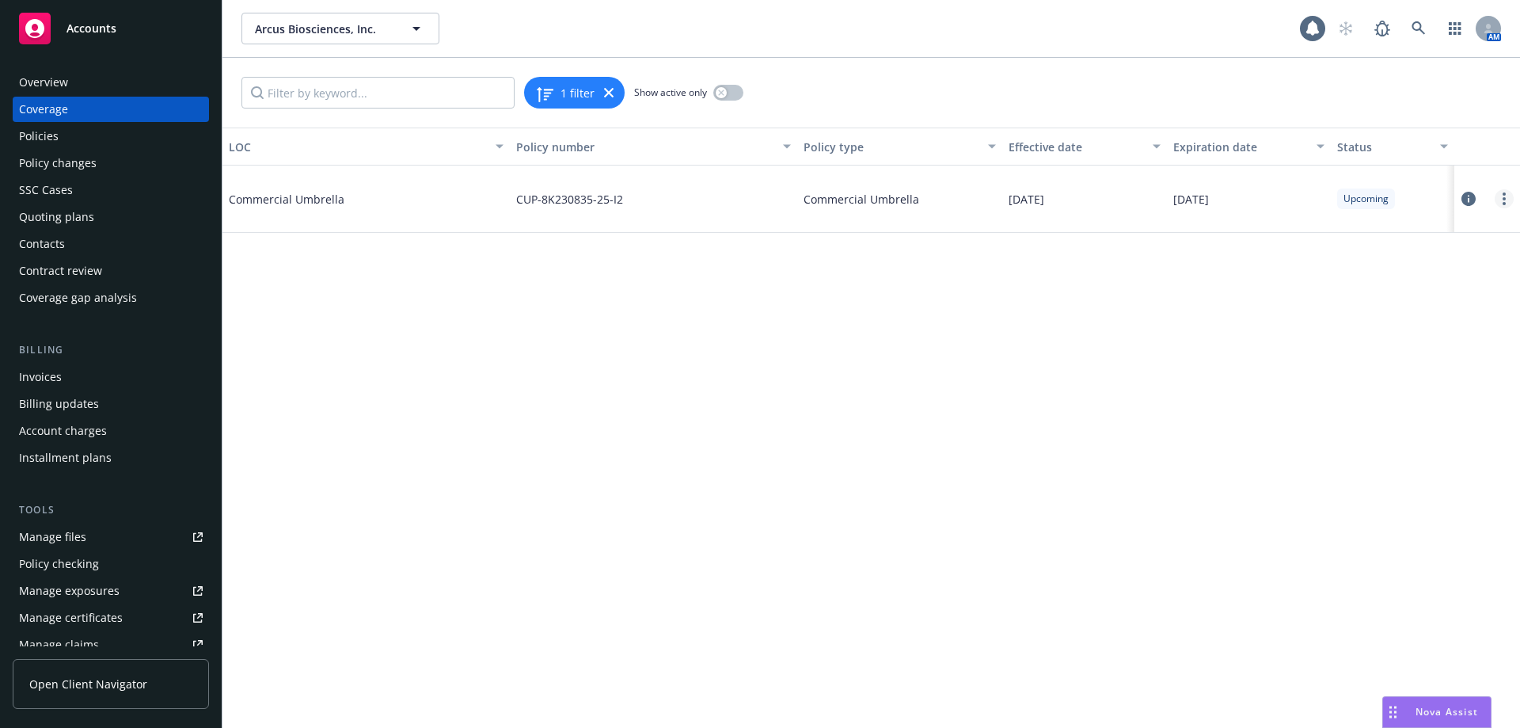
click at [1499, 196] on link "more" at bounding box center [1504, 198] width 19 height 19
click at [1443, 226] on link "Edit coverage" at bounding box center [1409, 231] width 208 height 32
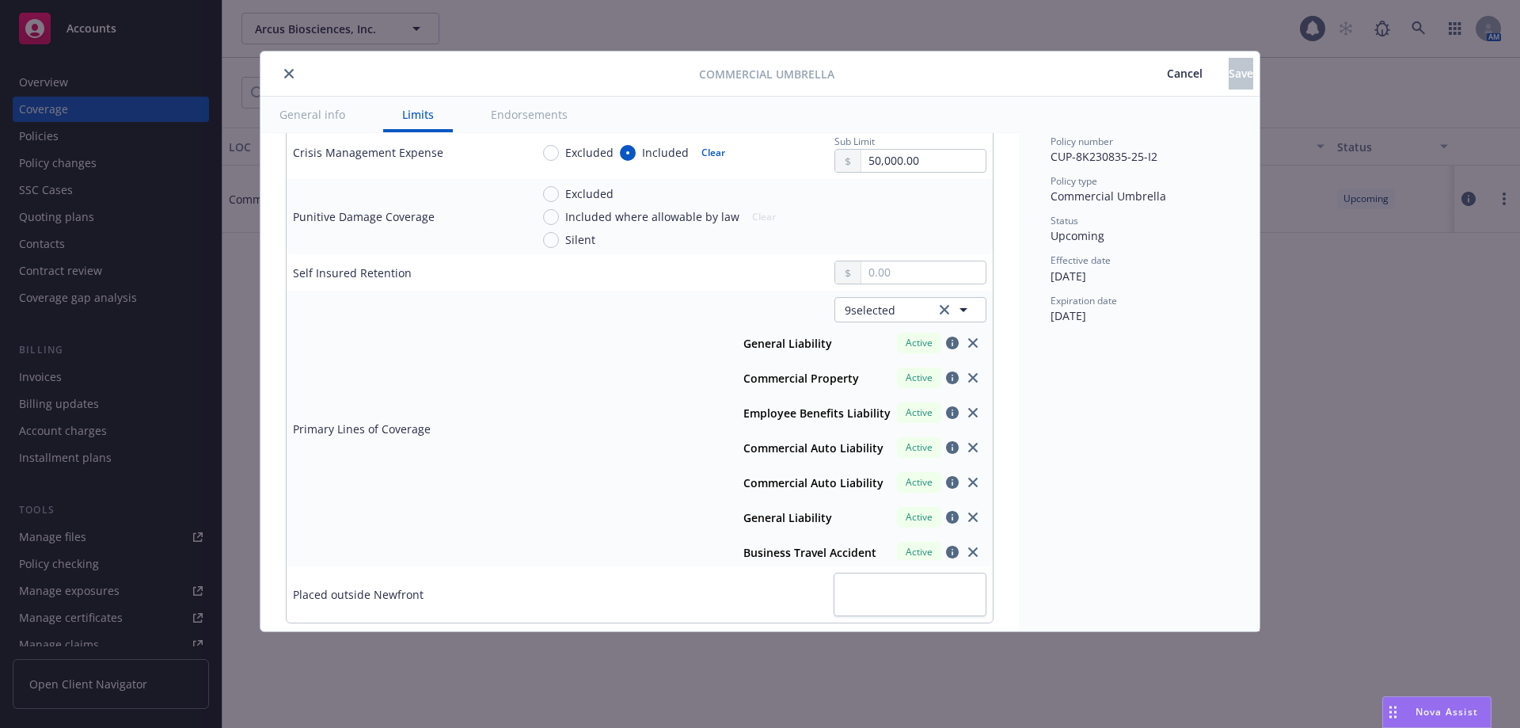
scroll to position [625, 0]
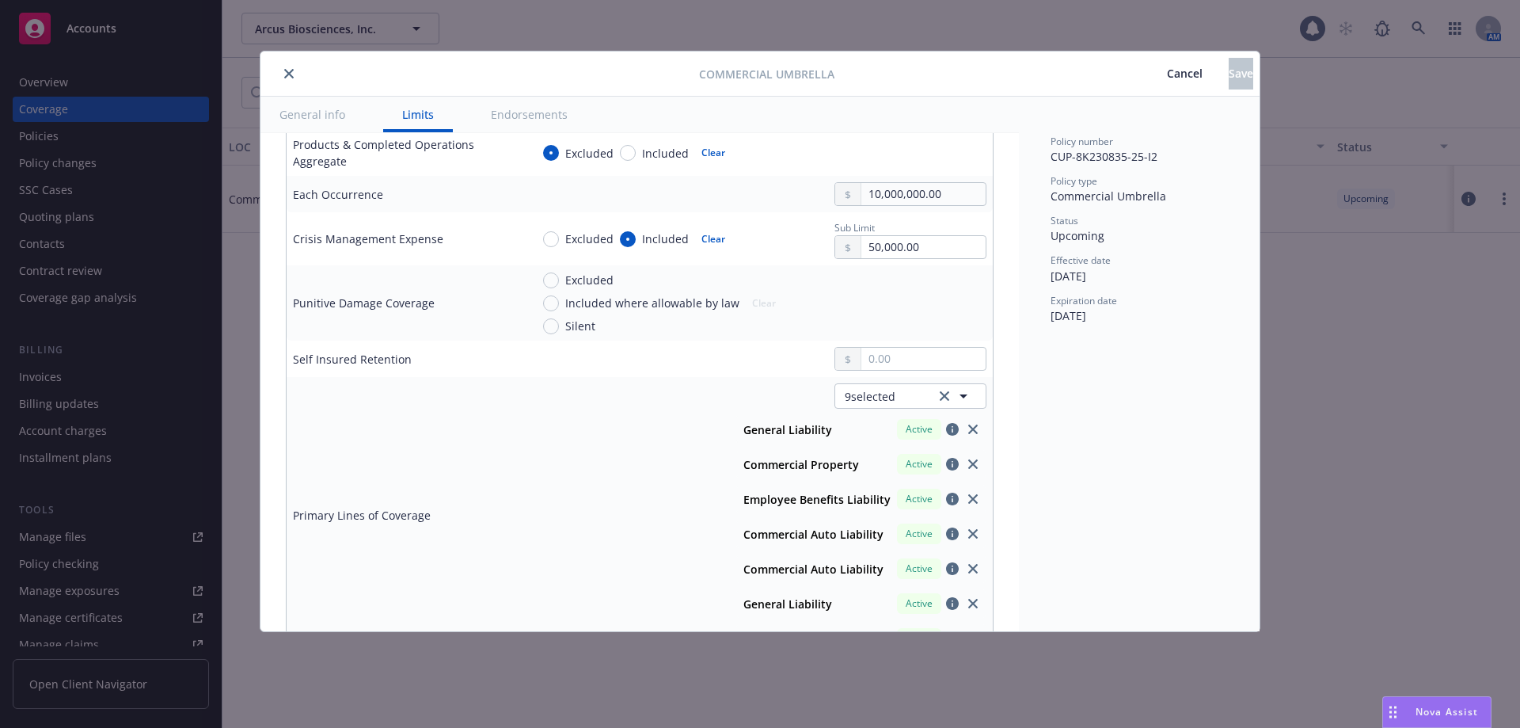
type textarea "x"
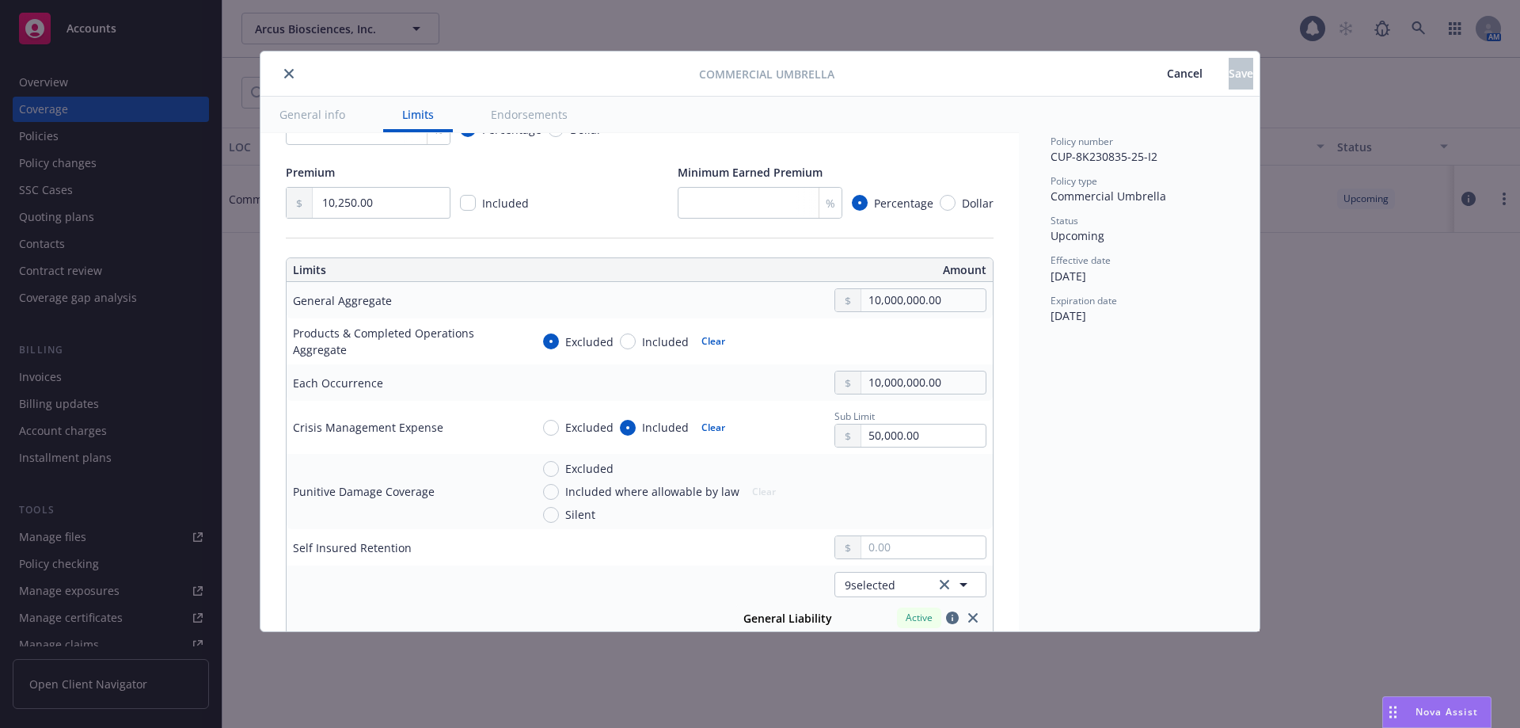
click at [1167, 74] on span "Cancel" at bounding box center [1185, 73] width 36 height 15
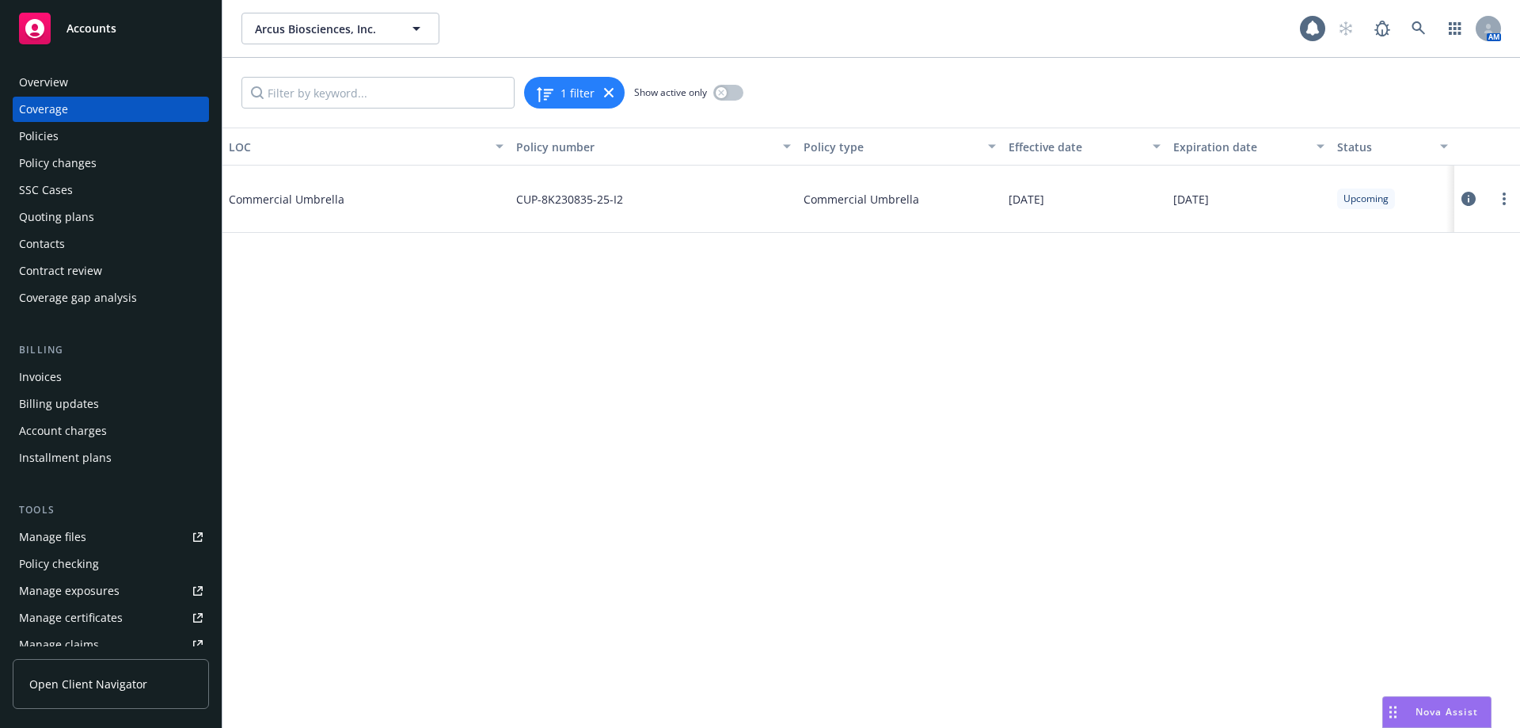
click at [101, 612] on div "Manage certificates" at bounding box center [71, 617] width 104 height 25
click at [1417, 28] on icon at bounding box center [1419, 28] width 14 height 14
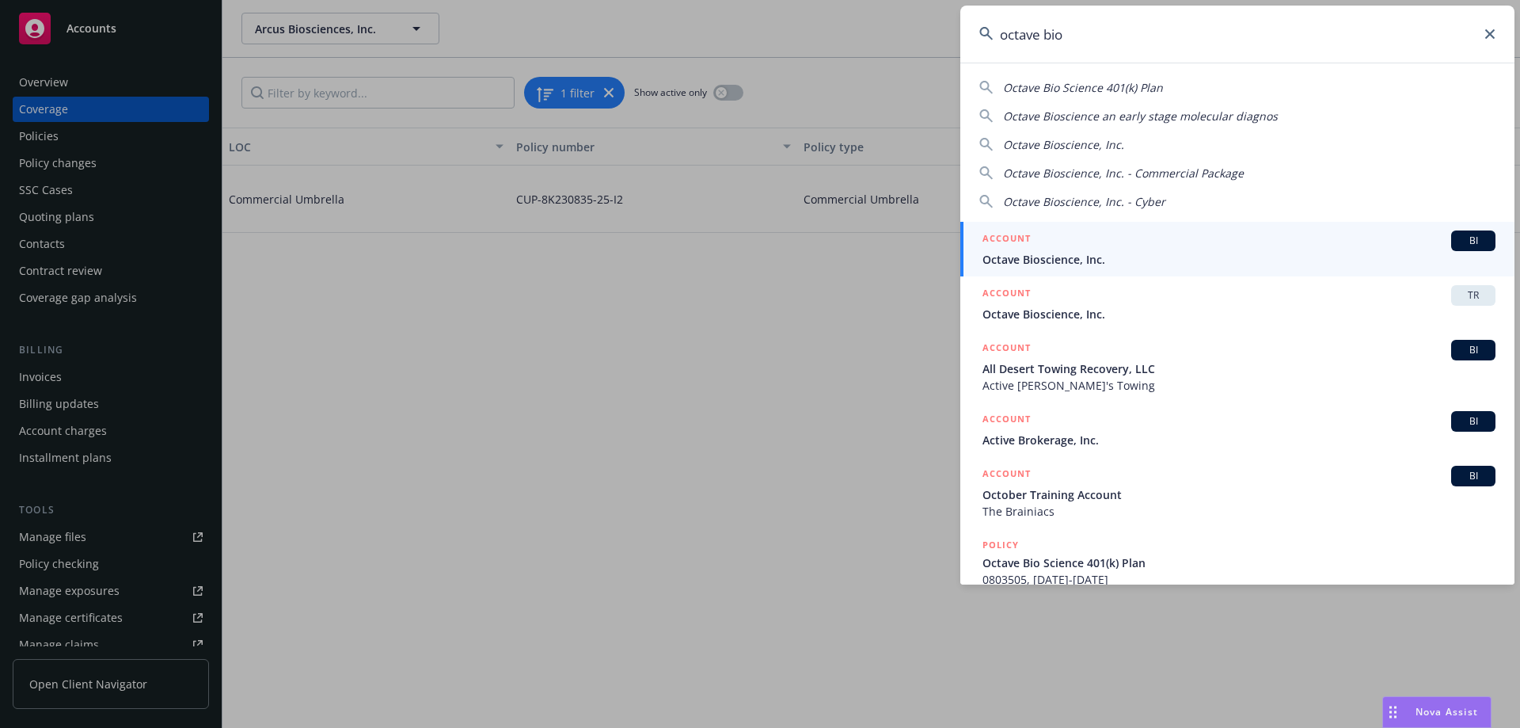
type input "octave bio"
click at [1105, 253] on span "Octave Bioscience, Inc." at bounding box center [1239, 259] width 513 height 17
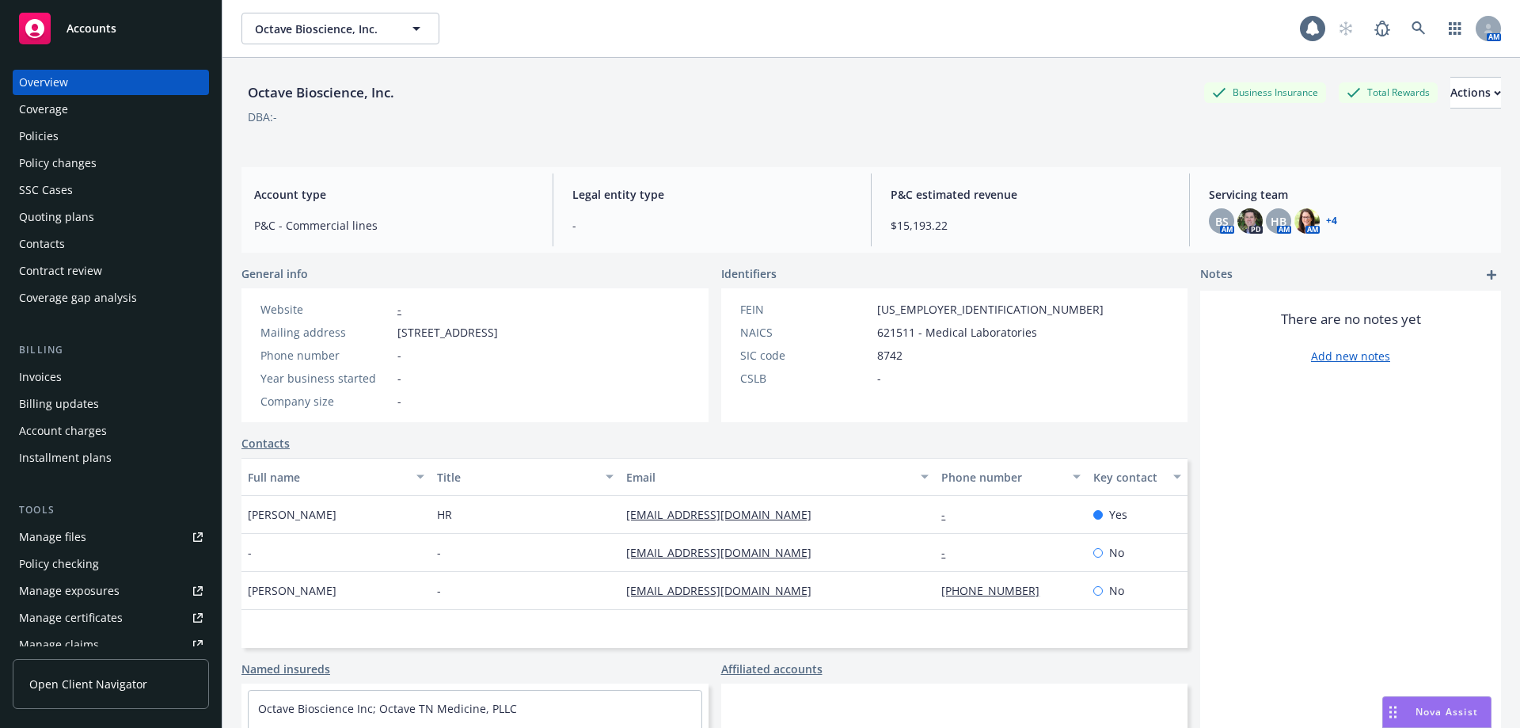
click at [1326, 221] on link "+ 4" at bounding box center [1331, 221] width 11 height 10
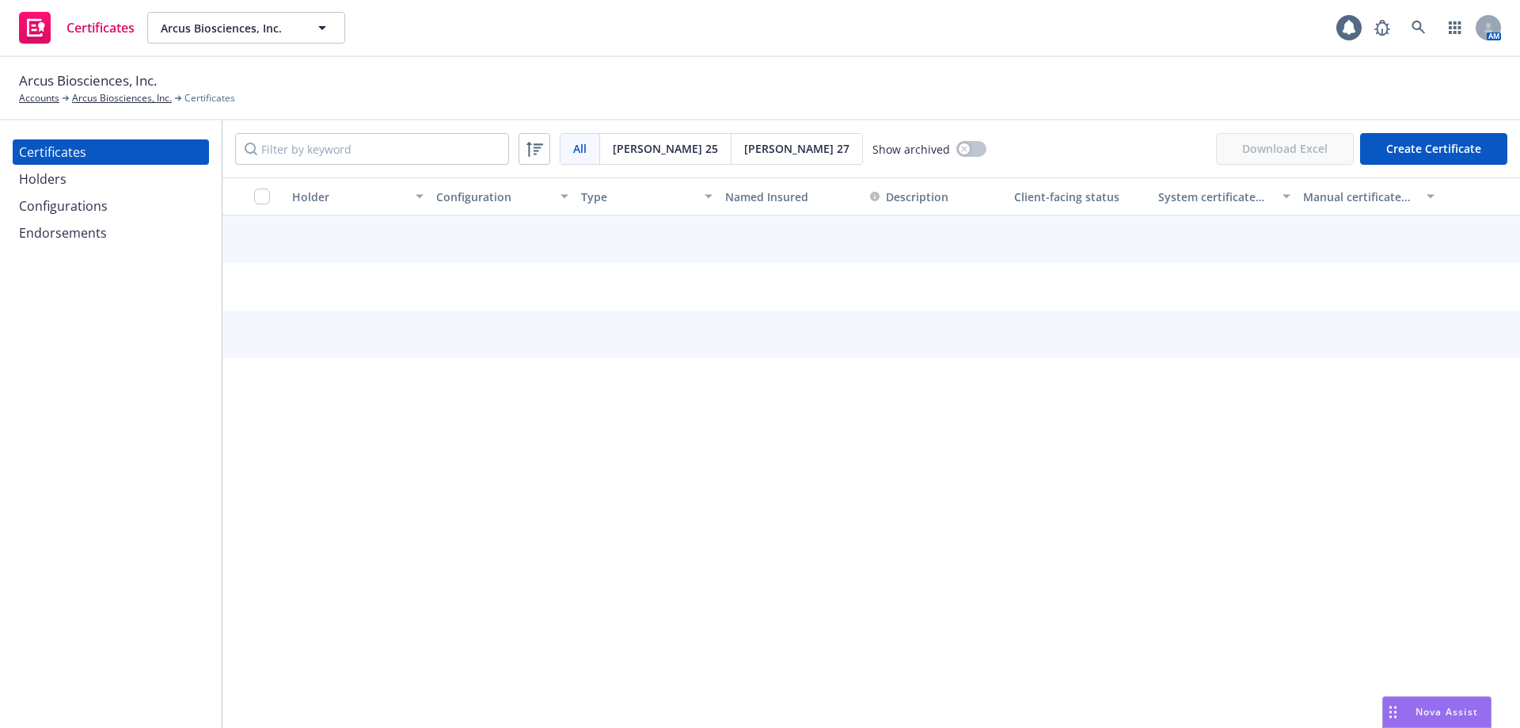
click at [91, 209] on div "Configurations" at bounding box center [63, 205] width 89 height 25
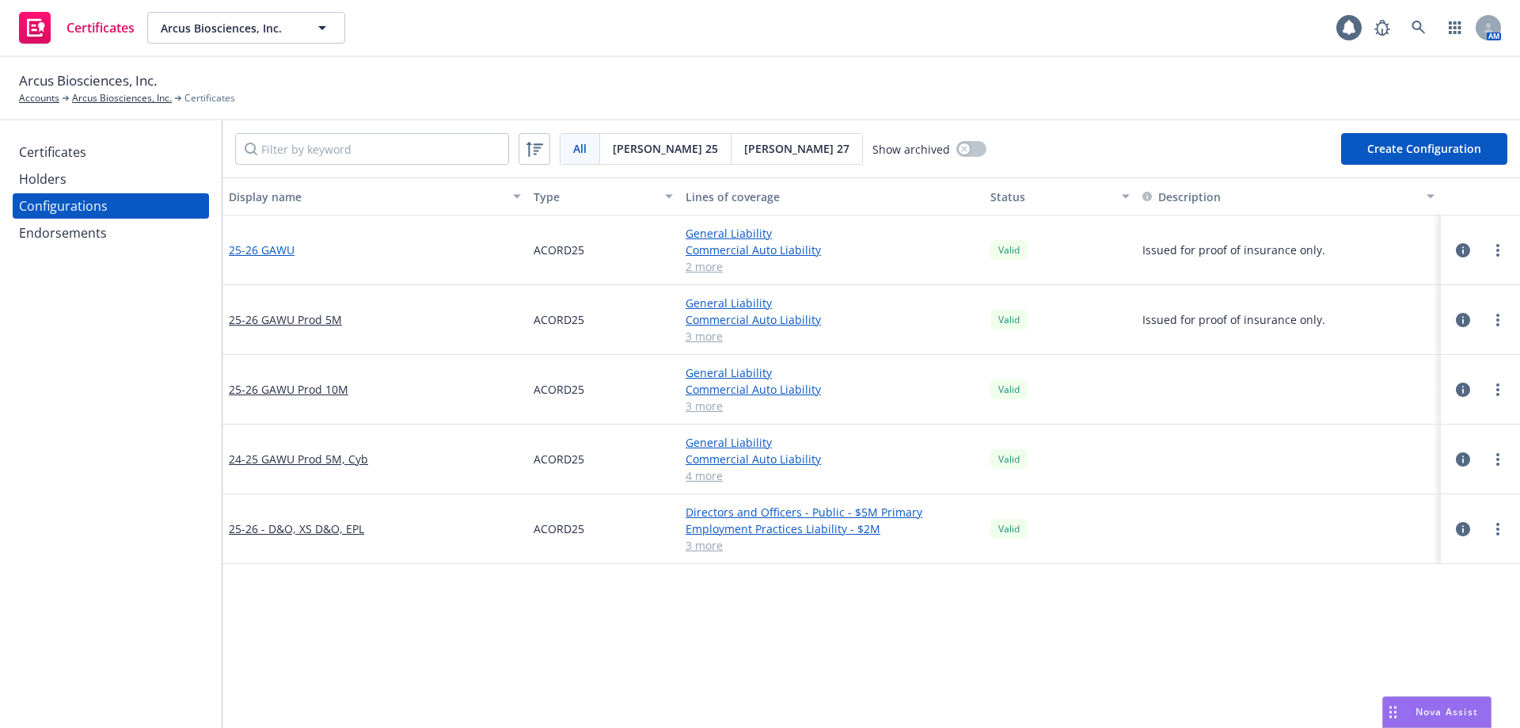
click at [264, 247] on link "25-26 GAWU" at bounding box center [262, 250] width 66 height 17
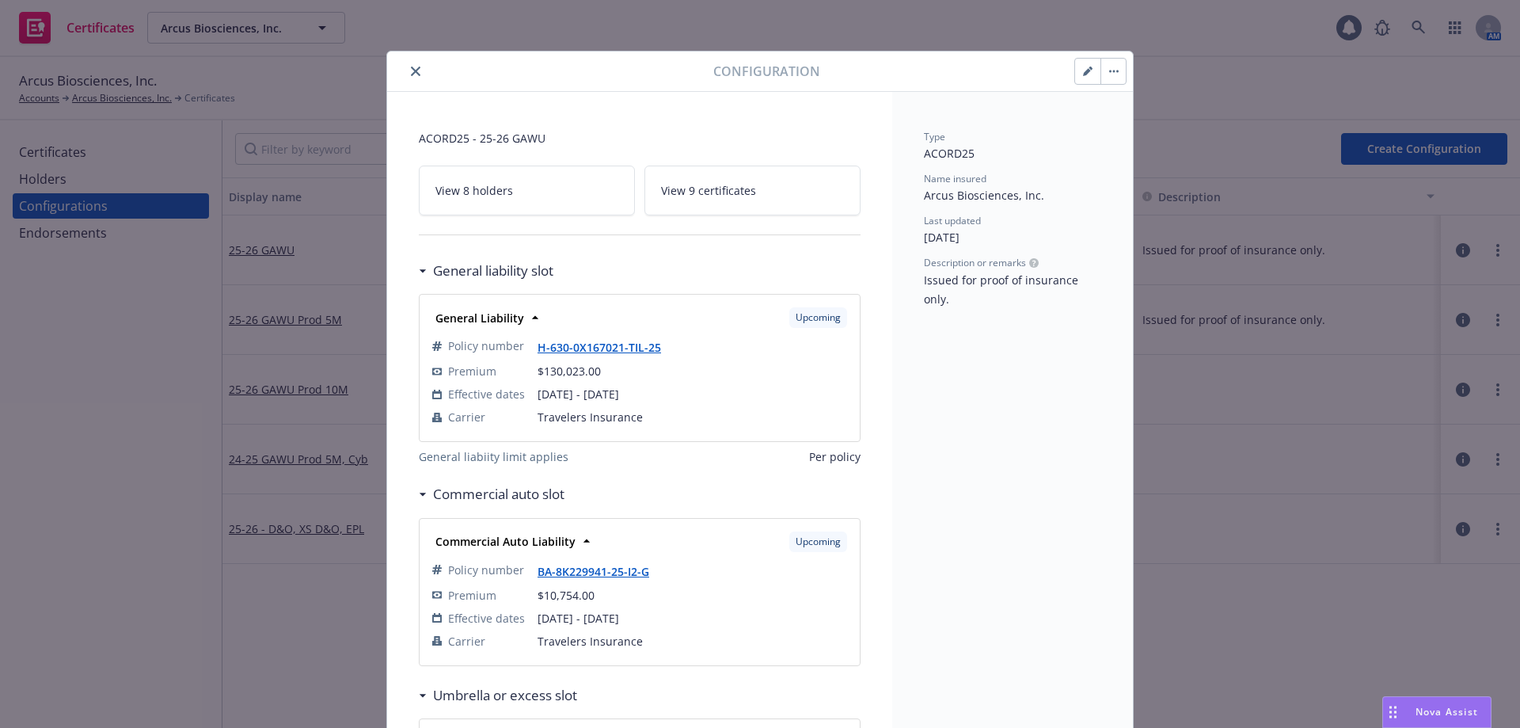
click at [412, 68] on icon "close" at bounding box center [416, 72] width 10 height 10
